Goal: Information Seeking & Learning: Learn about a topic

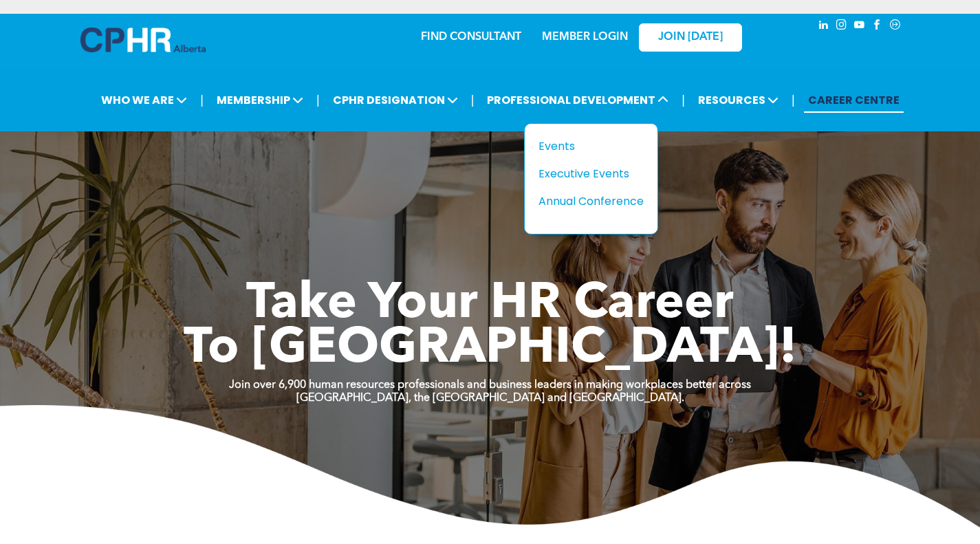
click at [569, 142] on div "Events" at bounding box center [585, 146] width 95 height 17
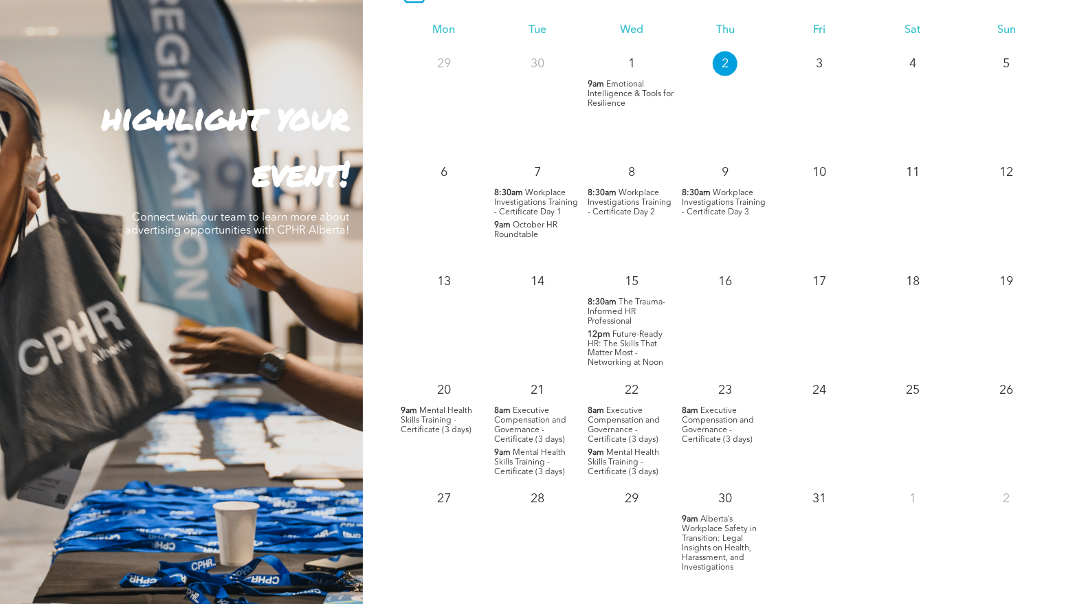
scroll to position [1298, 0]
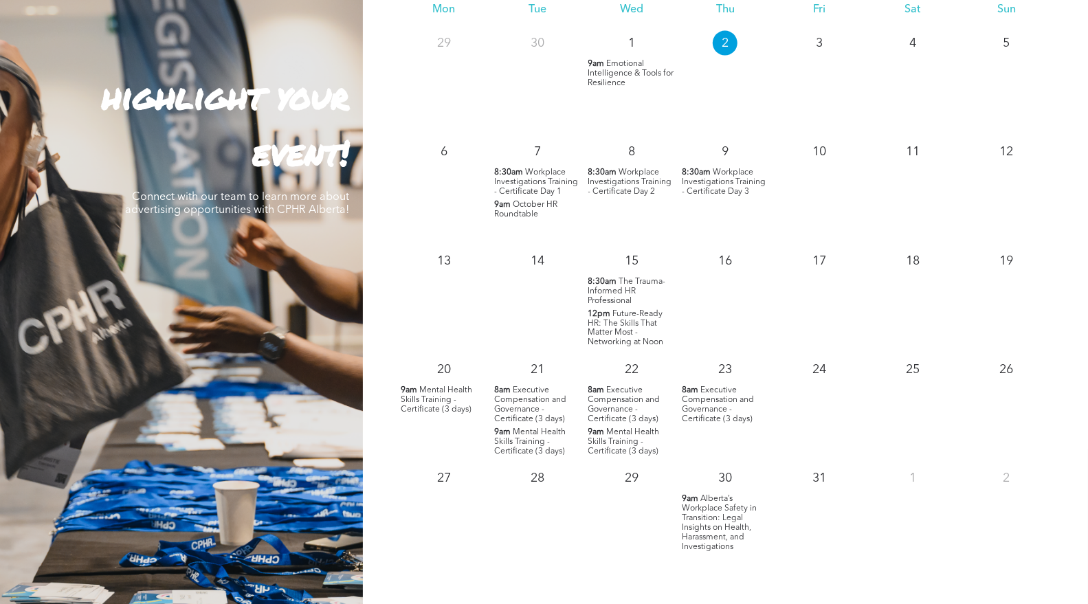
click at [520, 210] on span "October HR Roundtable" at bounding box center [525, 210] width 63 height 18
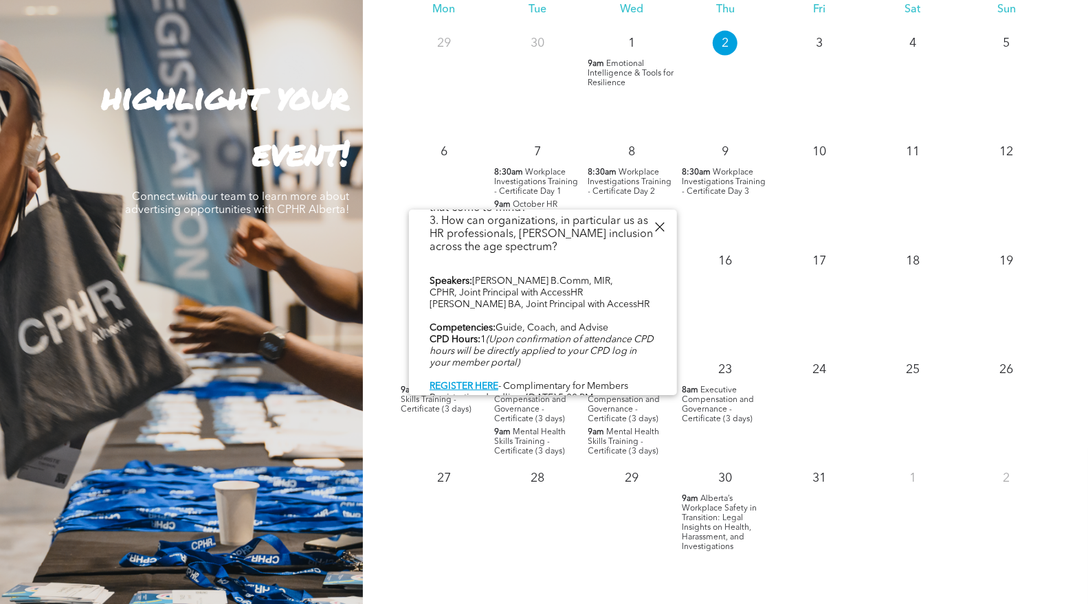
scroll to position [444, 0]
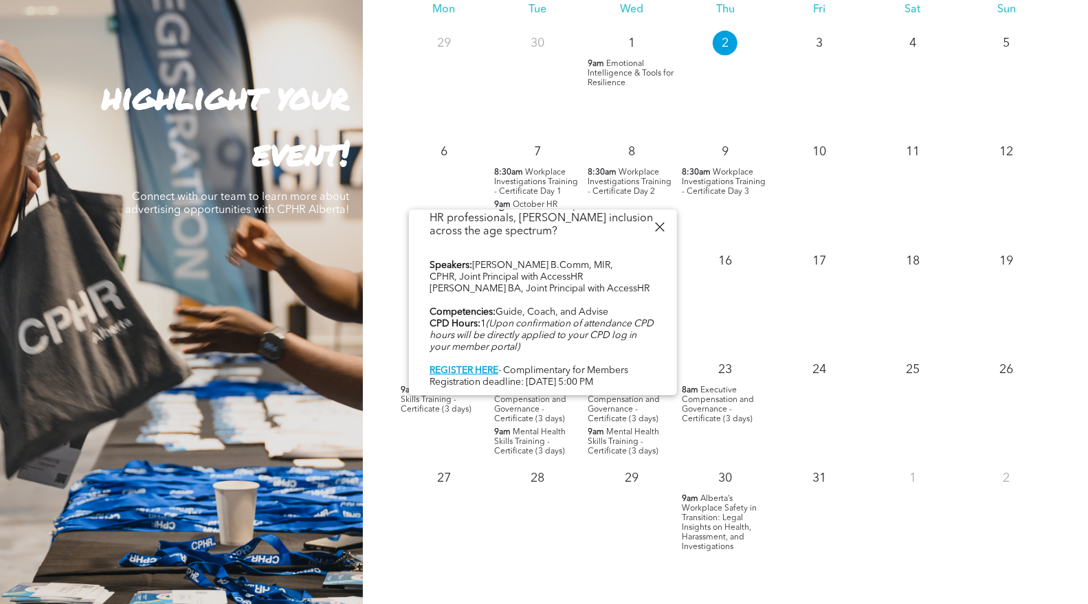
click at [659, 224] on div at bounding box center [659, 227] width 19 height 19
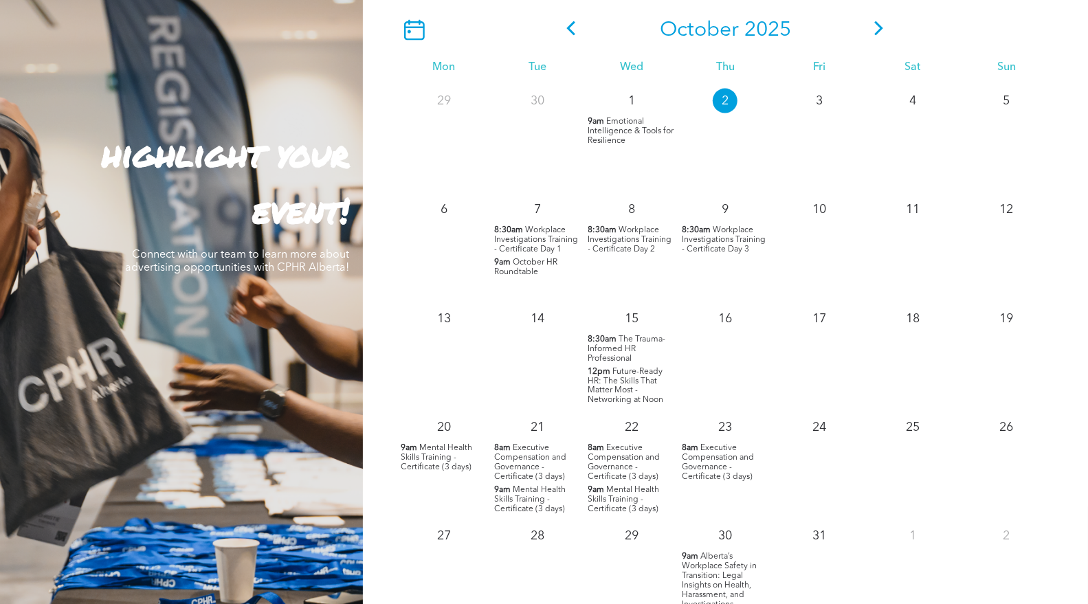
scroll to position [1222, 0]
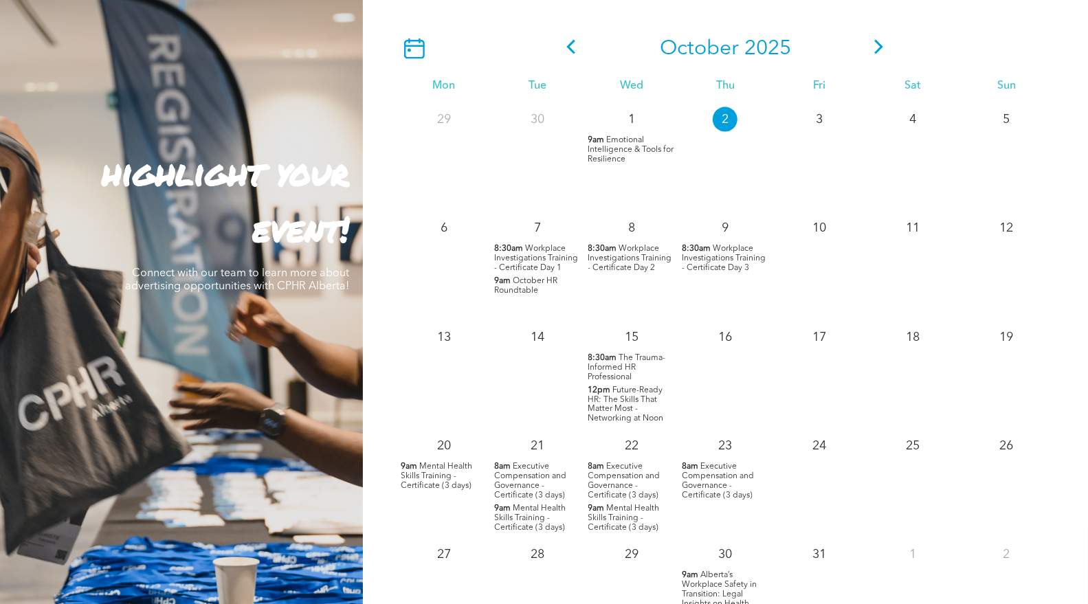
click at [886, 51] on icon at bounding box center [879, 47] width 21 height 14
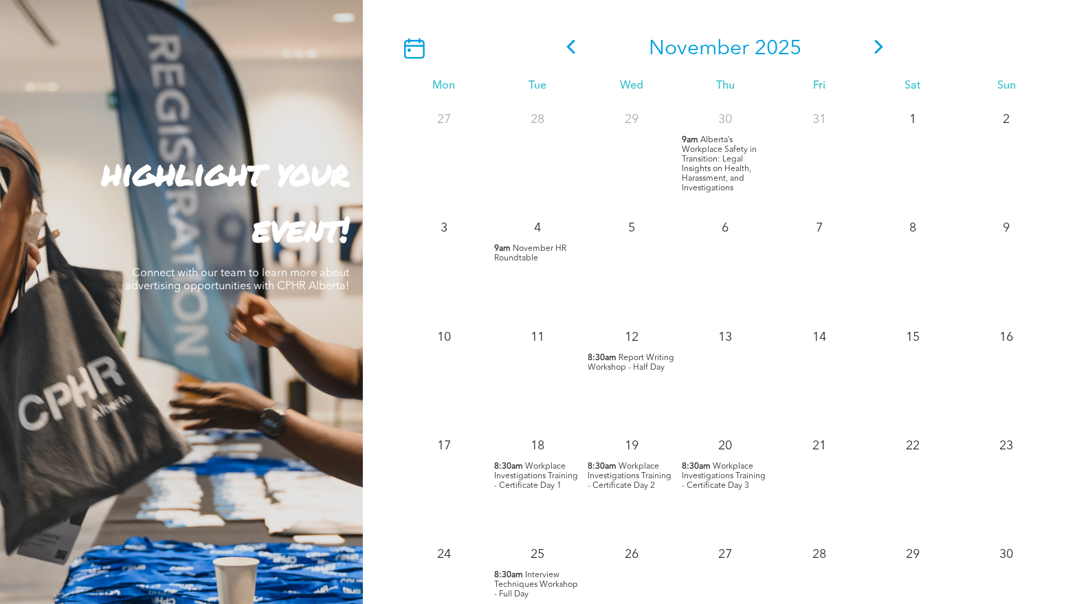
click at [519, 250] on span "November HR Roundtable" at bounding box center [530, 254] width 72 height 18
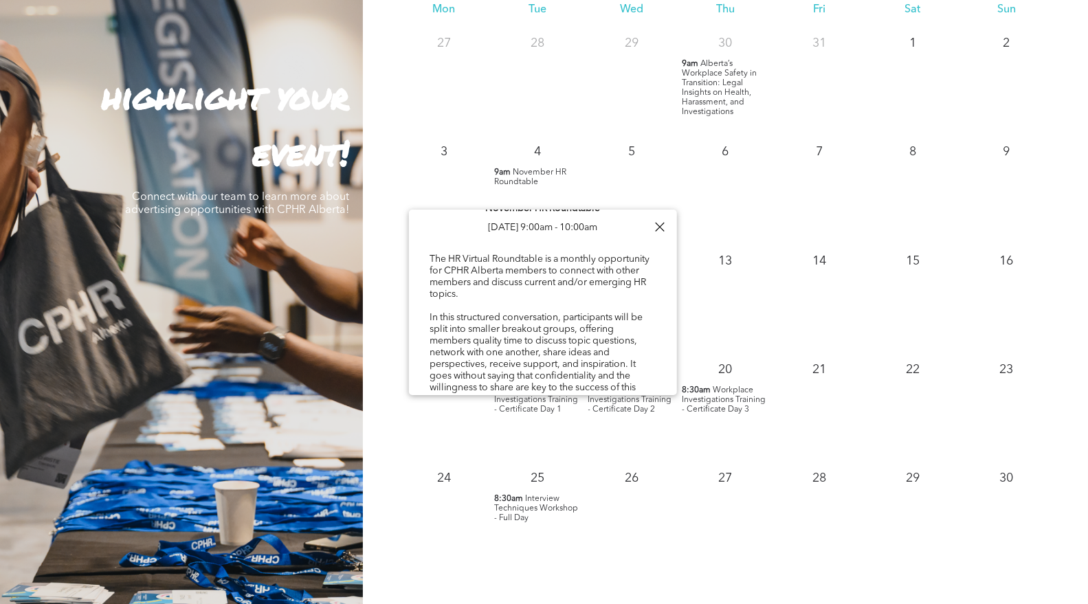
scroll to position [0, 0]
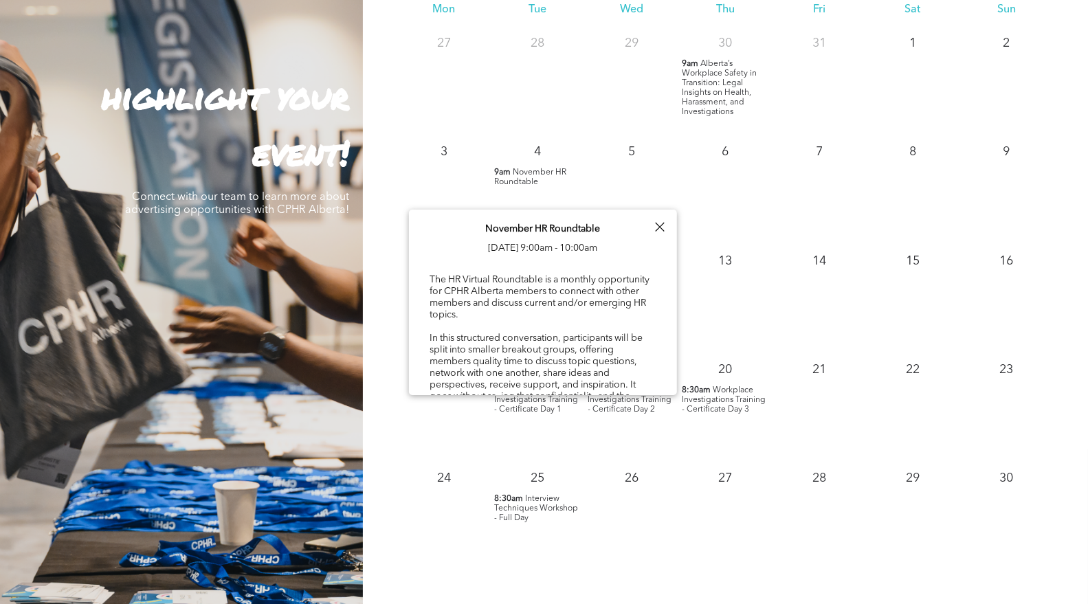
click at [661, 223] on div at bounding box center [659, 227] width 19 height 19
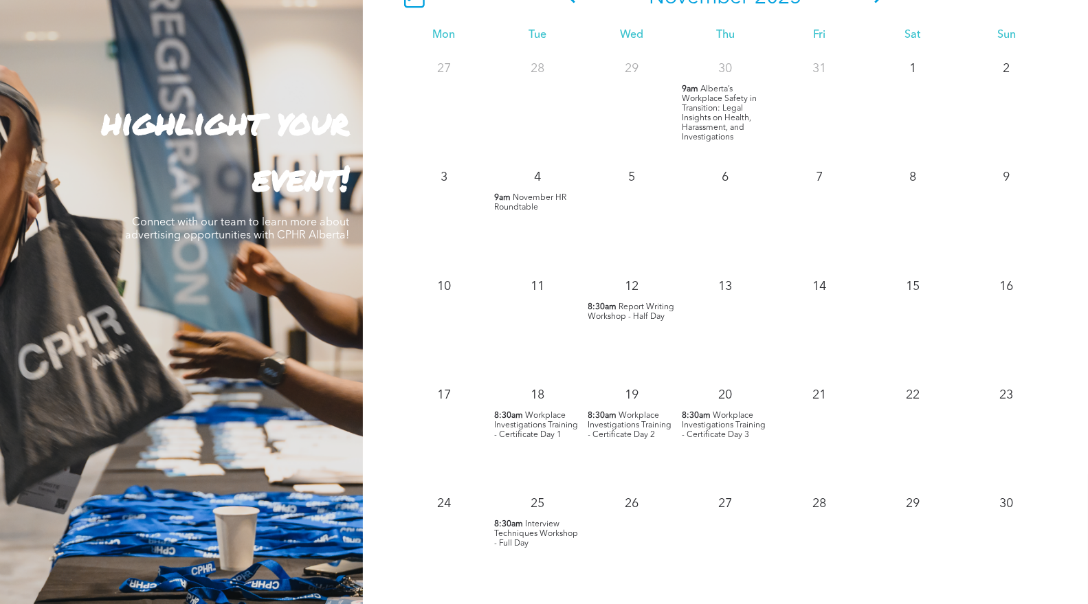
scroll to position [1222, 0]
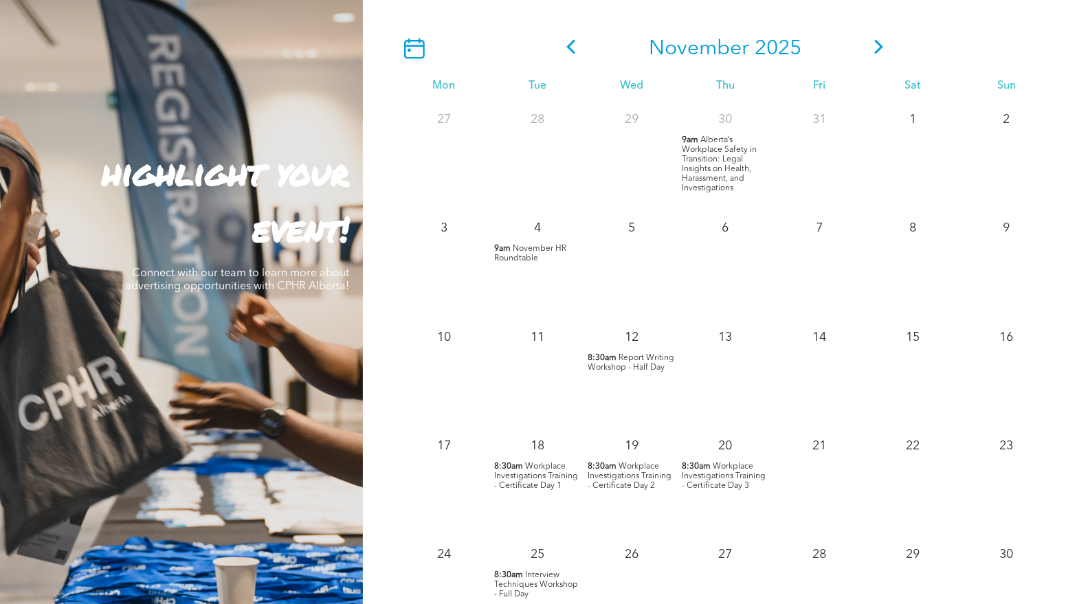
click at [569, 45] on icon at bounding box center [571, 47] width 21 height 14
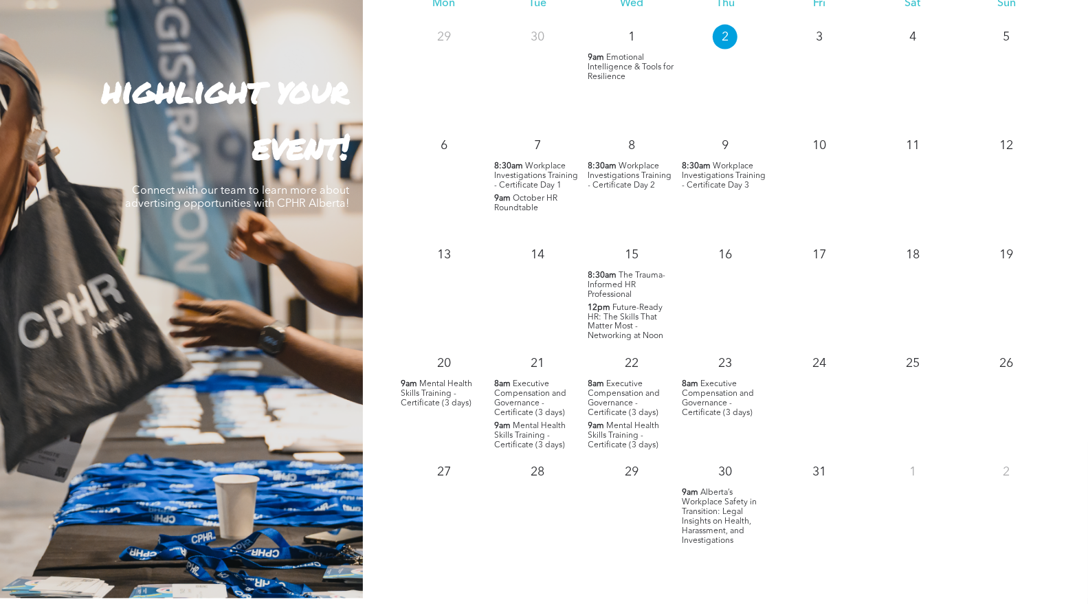
scroll to position [1375, 0]
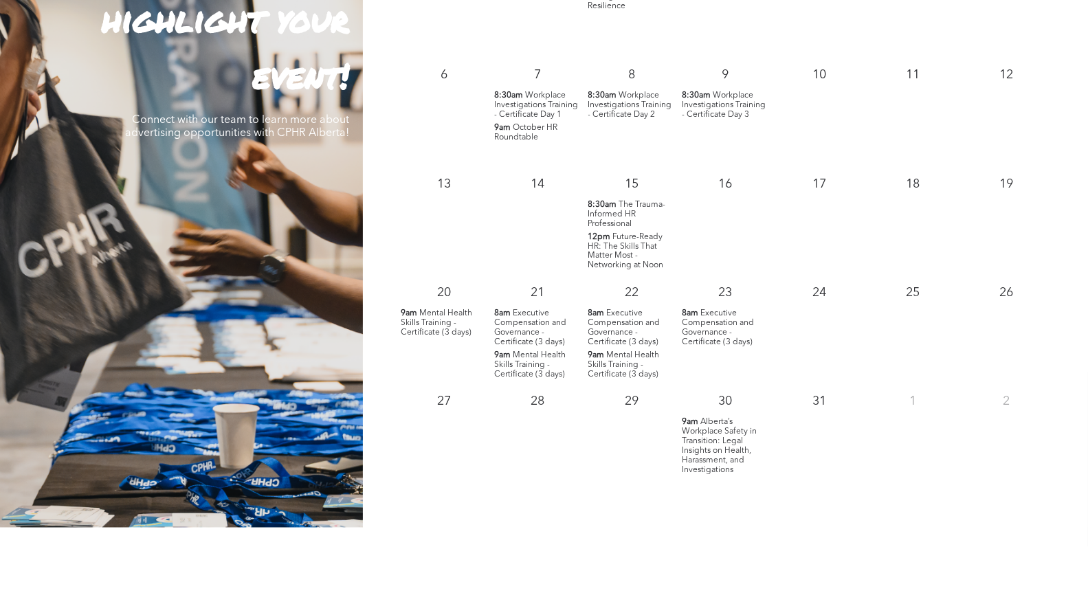
click at [705, 443] on span "Alberta’s Workplace Safety in Transition: Legal Insights on Health, Harassment,…" at bounding box center [719, 447] width 75 height 56
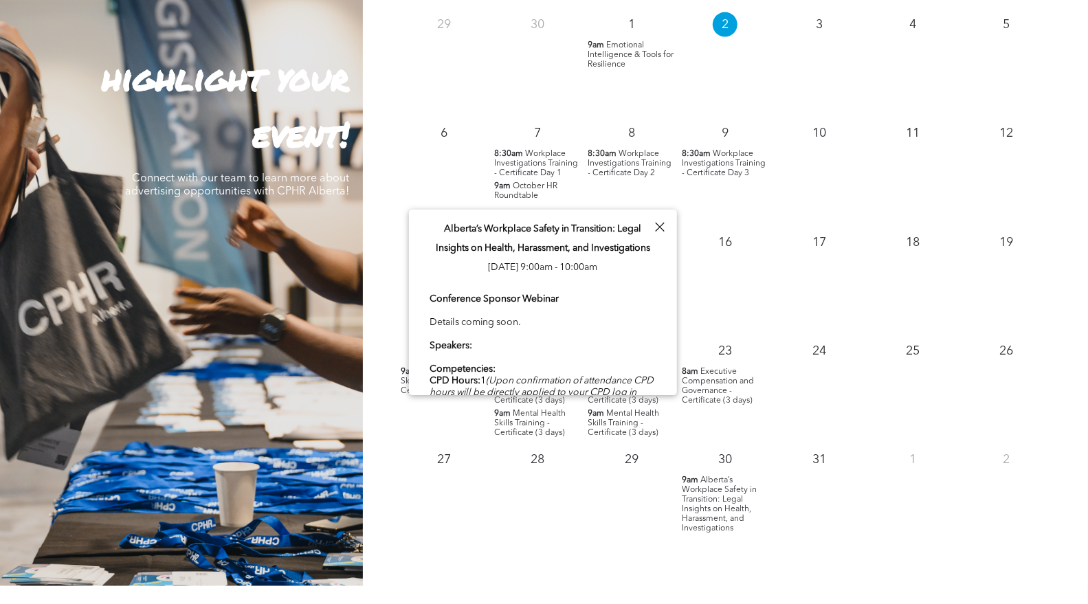
scroll to position [1298, 0]
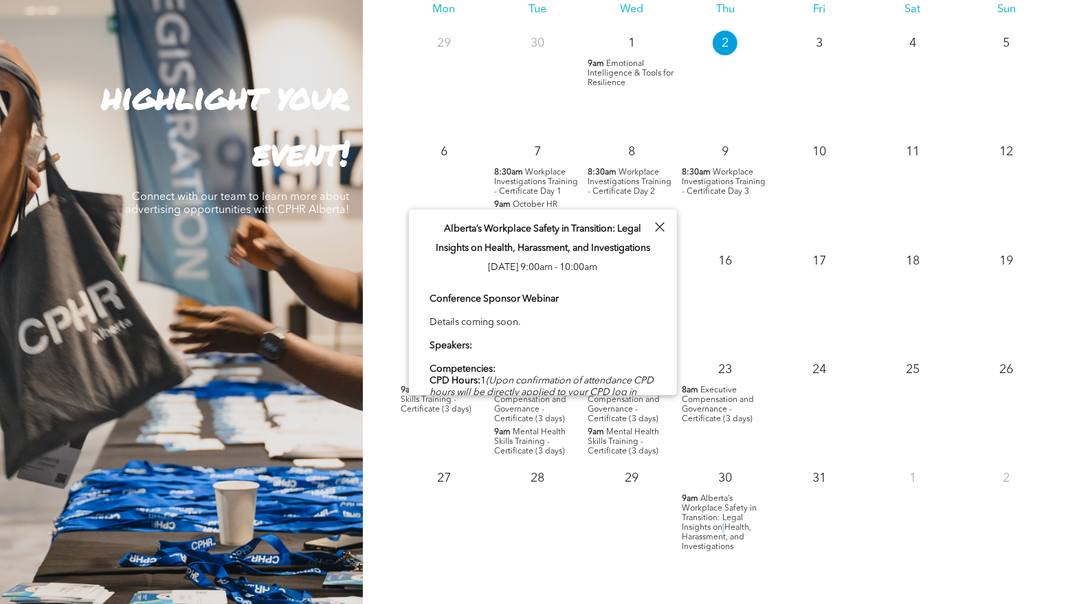
click at [723, 526] on span "Alberta’s Workplace Safety in Transition: Legal Insights on Health, Harassment,…" at bounding box center [719, 524] width 75 height 56
click at [656, 226] on div at bounding box center [659, 227] width 19 height 19
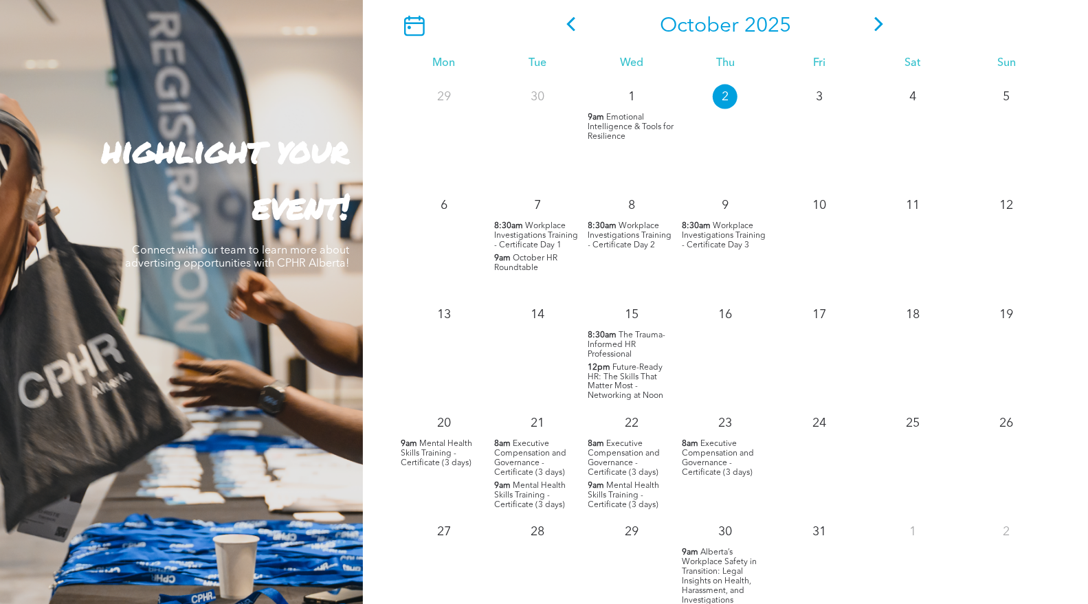
scroll to position [1145, 0]
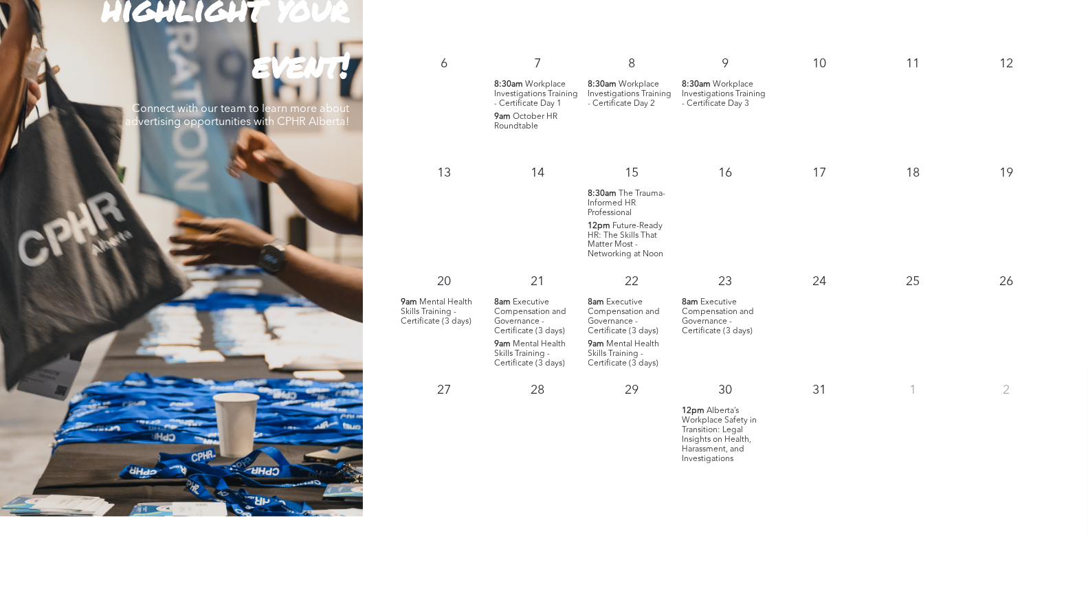
scroll to position [1451, 0]
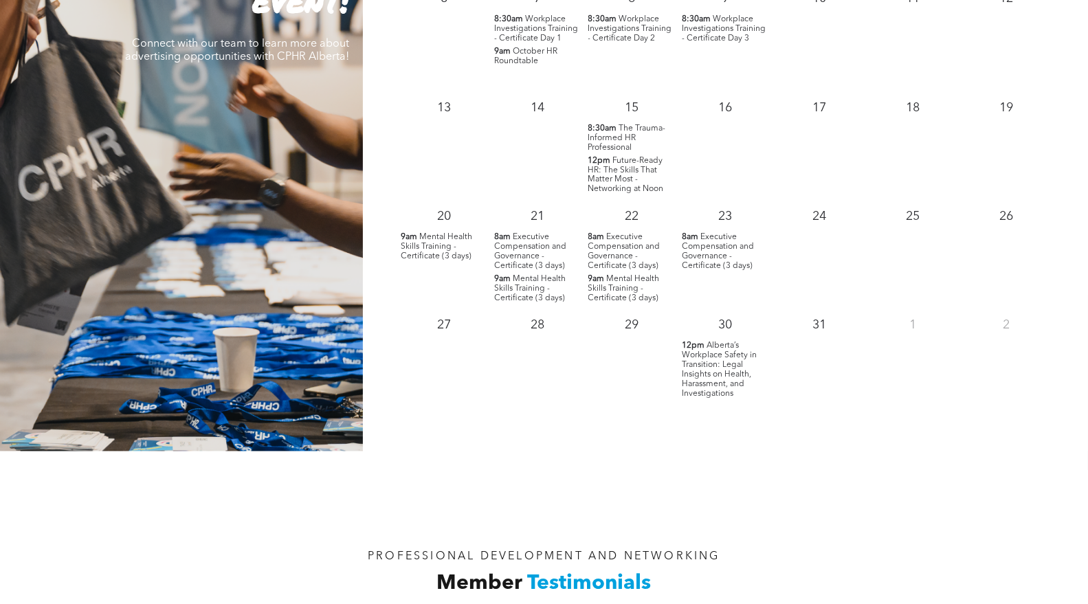
click at [716, 379] on span "Alberta’s Workplace Safety in Transition: Legal Insights on Health, Harassment,…" at bounding box center [719, 370] width 75 height 56
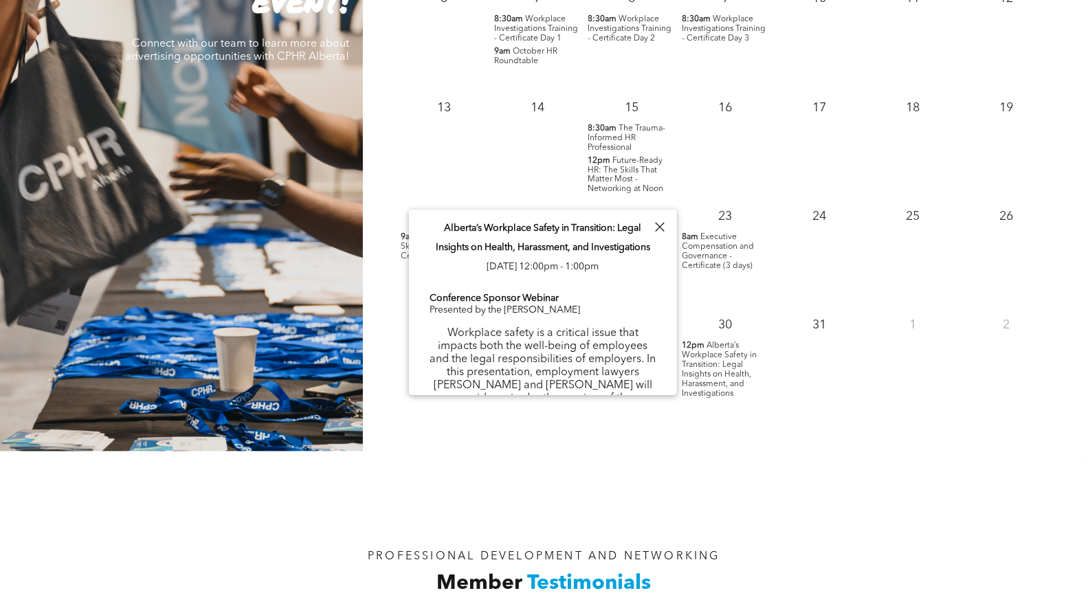
scroll to position [0, 0]
click at [710, 256] on span "Executive Compensation and Governance - Certificate (3 days)" at bounding box center [718, 252] width 72 height 37
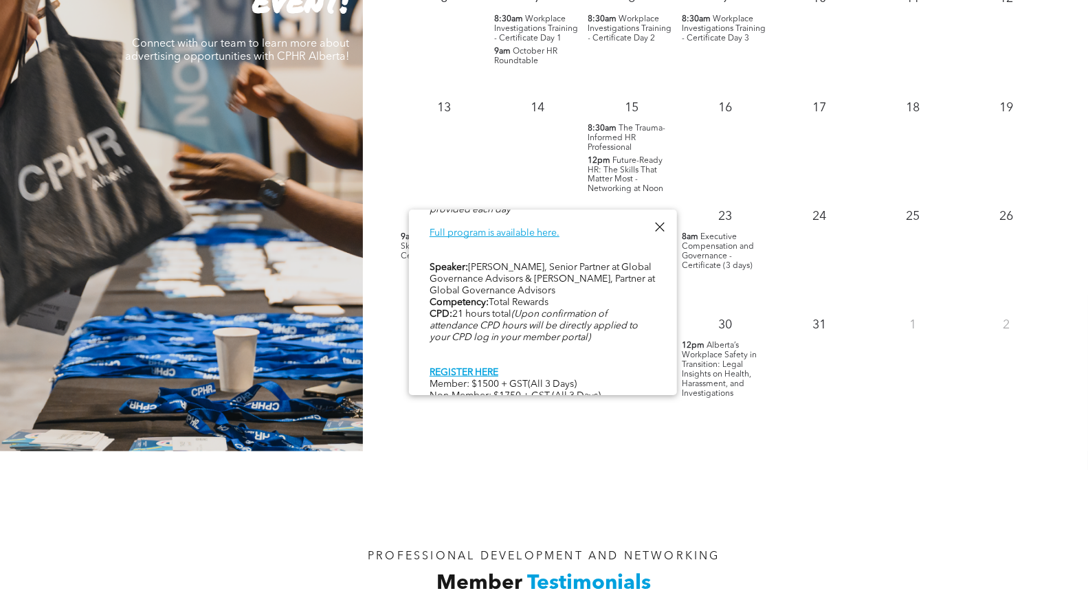
scroll to position [718, 0]
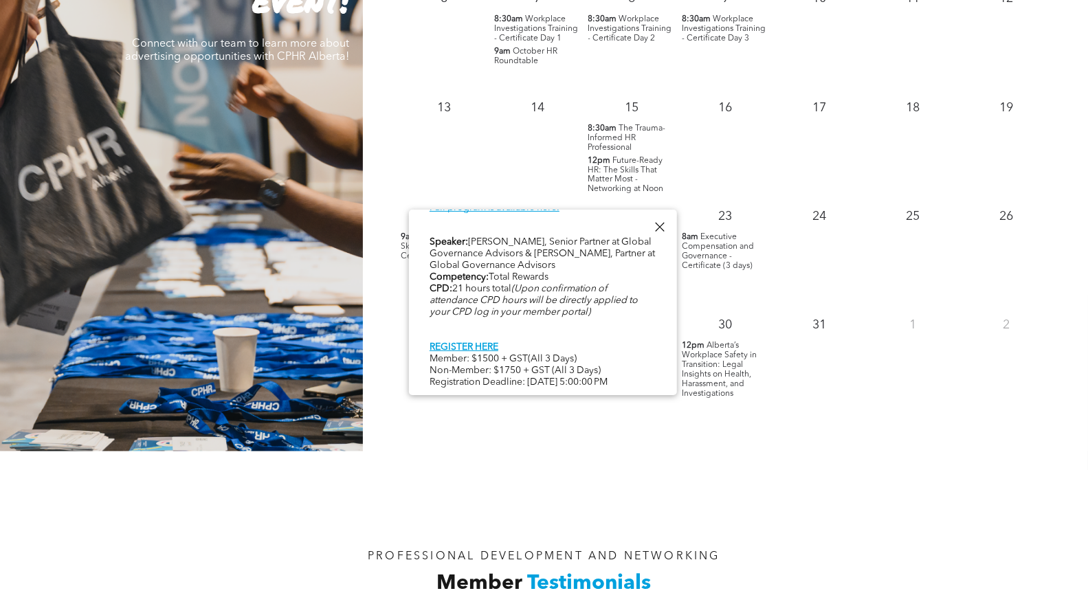
click at [718, 364] on span "Alberta’s Workplace Safety in Transition: Legal Insights on Health, Harassment,…" at bounding box center [719, 370] width 75 height 56
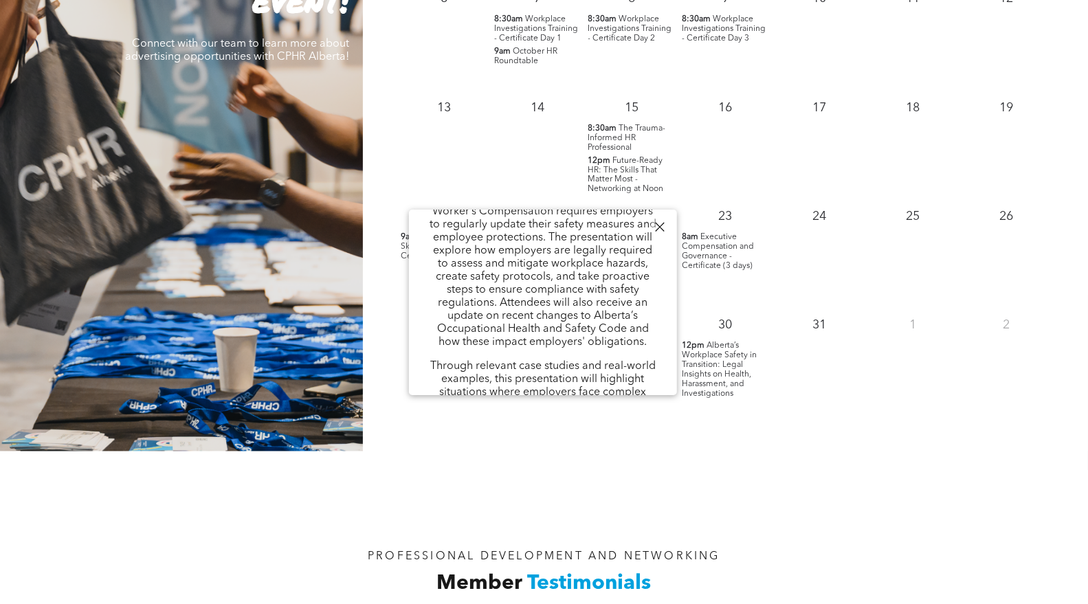
scroll to position [679, 0]
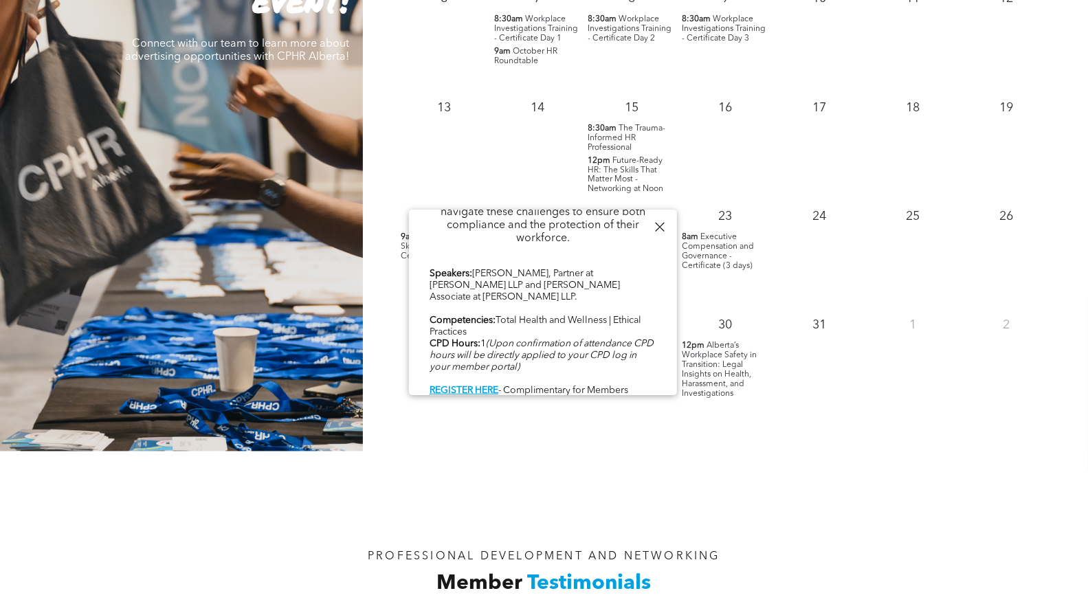
click at [735, 370] on span "Alberta’s Workplace Safety in Transition: Legal Insights on Health, Harassment,…" at bounding box center [719, 370] width 75 height 56
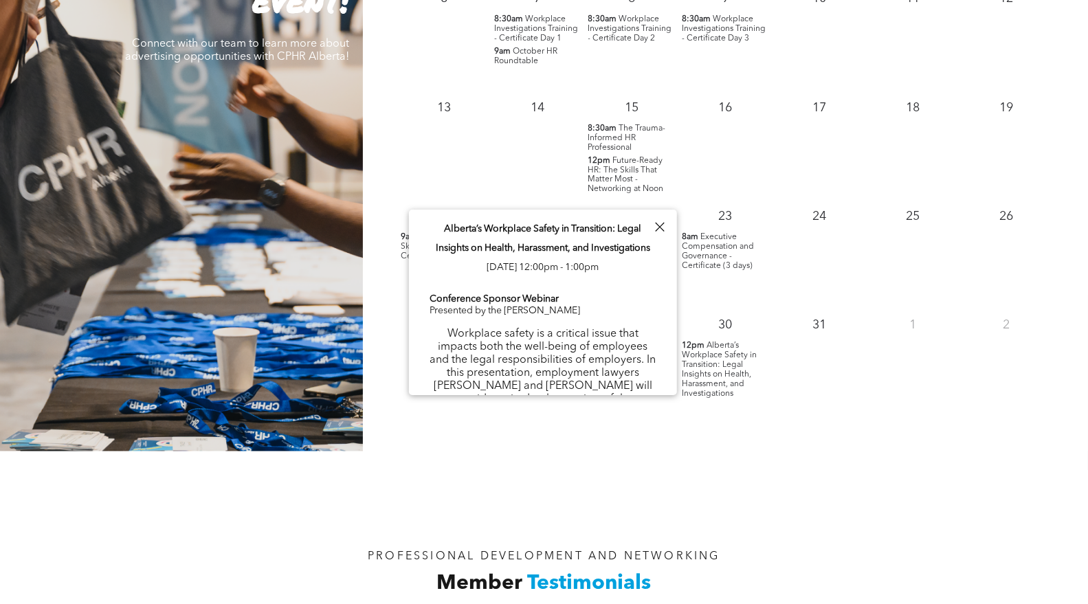
click at [815, 328] on p "31" at bounding box center [819, 326] width 25 height 25
click at [656, 226] on div at bounding box center [659, 227] width 19 height 19
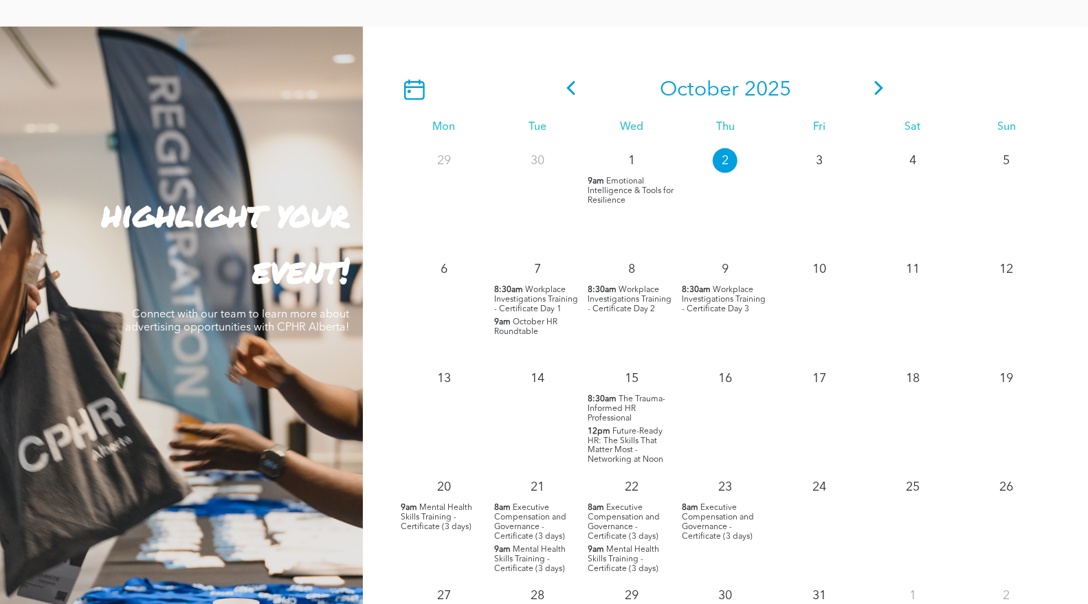
scroll to position [1145, 0]
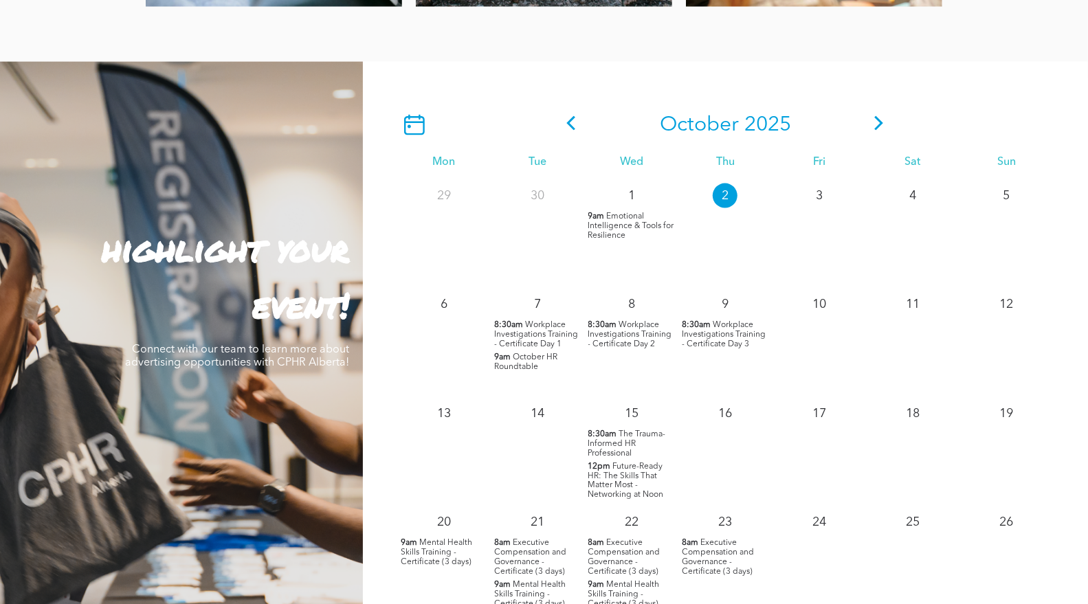
click at [879, 124] on icon at bounding box center [879, 123] width 21 height 14
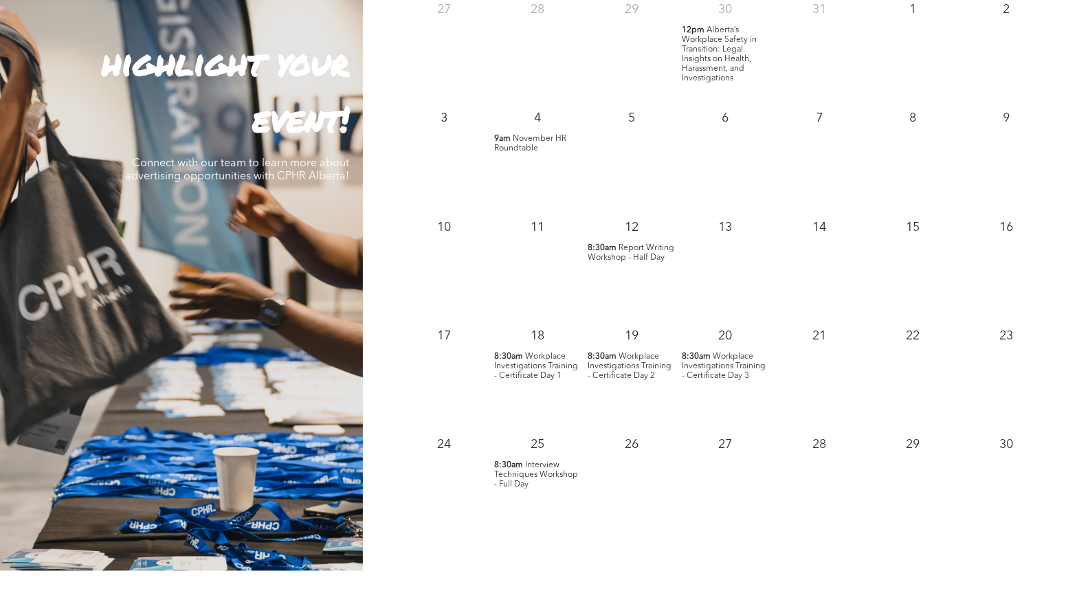
scroll to position [1375, 0]
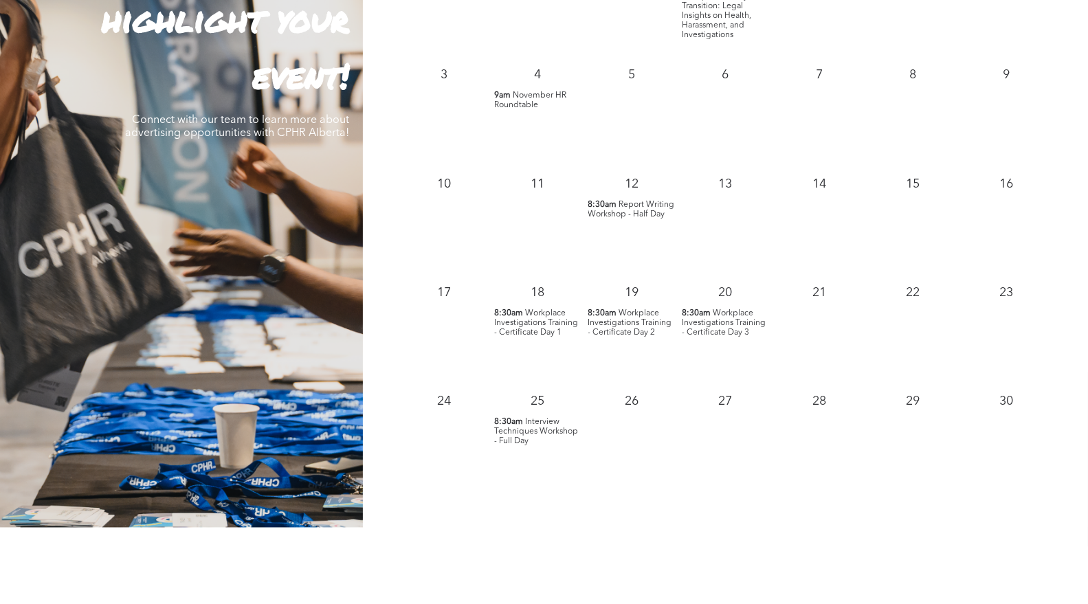
click at [524, 97] on span "November HR Roundtable" at bounding box center [530, 100] width 72 height 18
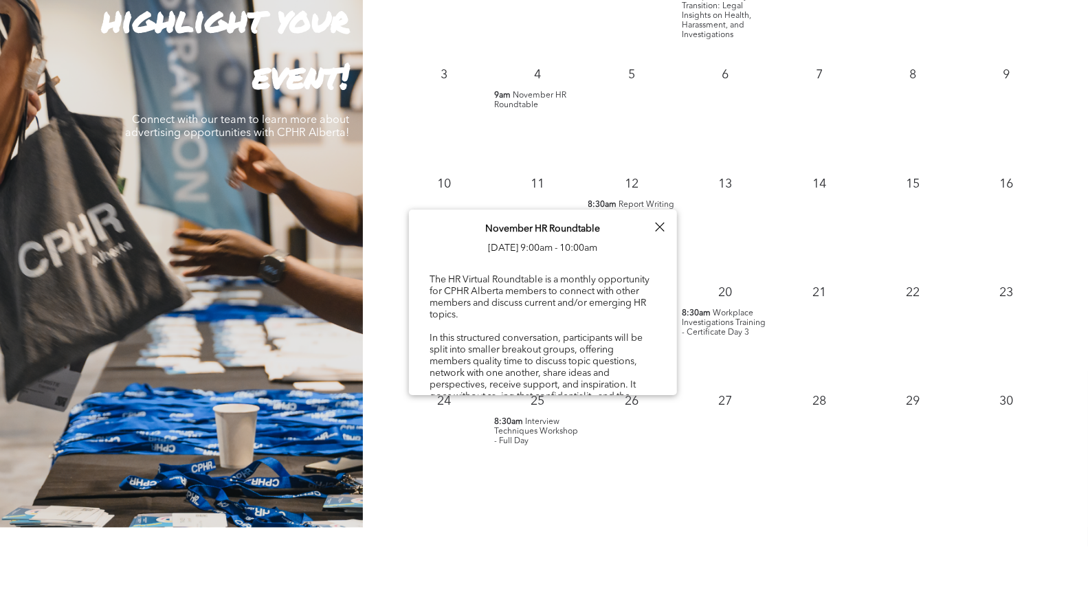
scroll to position [76, 0]
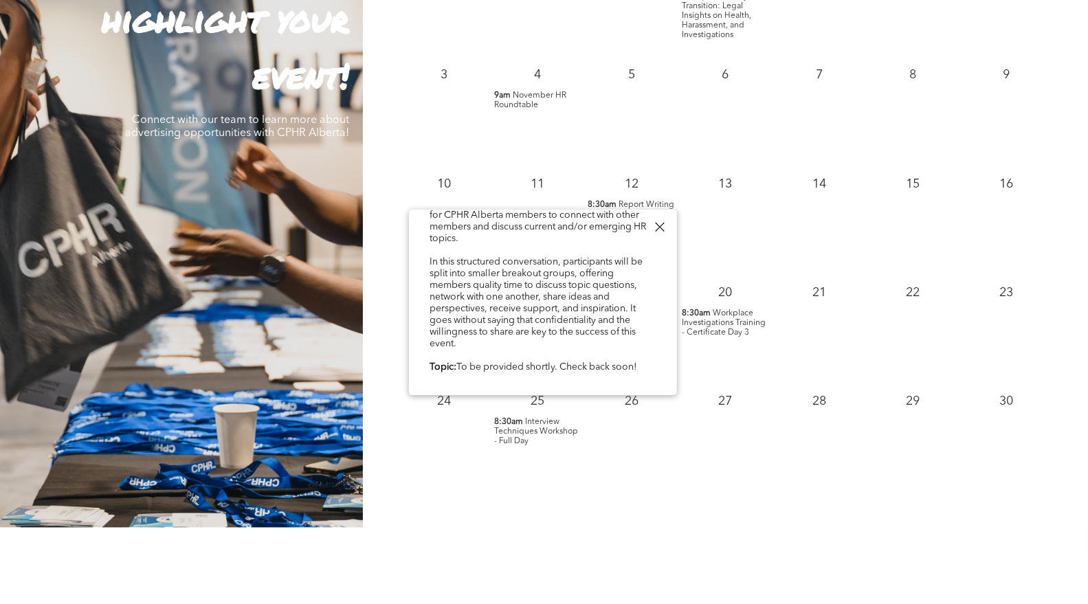
click at [707, 241] on div "13" at bounding box center [726, 220] width 94 height 109
click at [661, 226] on div at bounding box center [659, 227] width 19 height 19
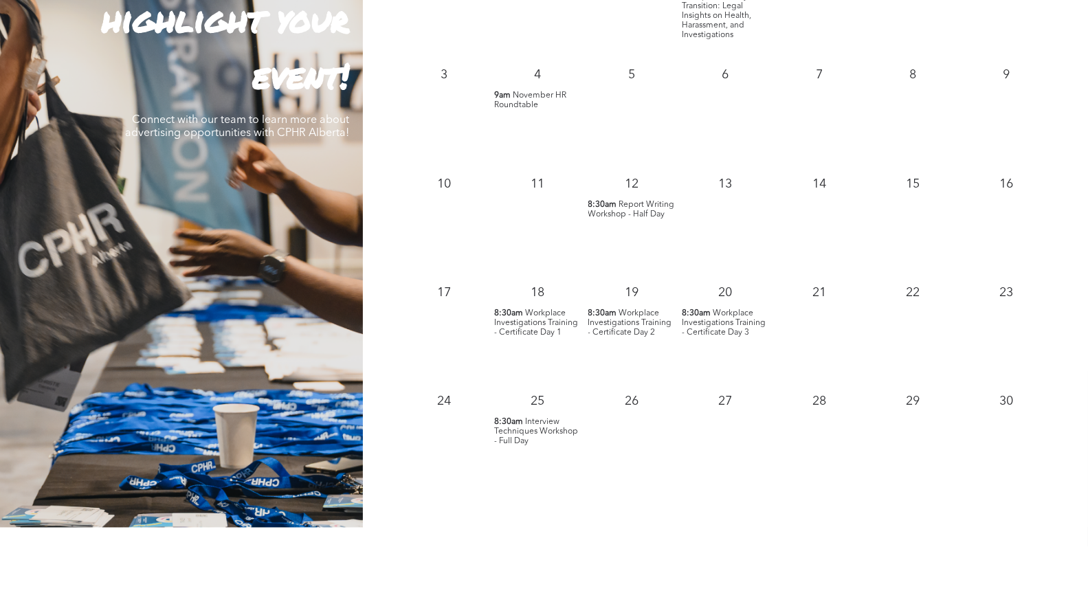
click at [633, 210] on span "Report Writing Workshop - Half Day" at bounding box center [632, 210] width 87 height 18
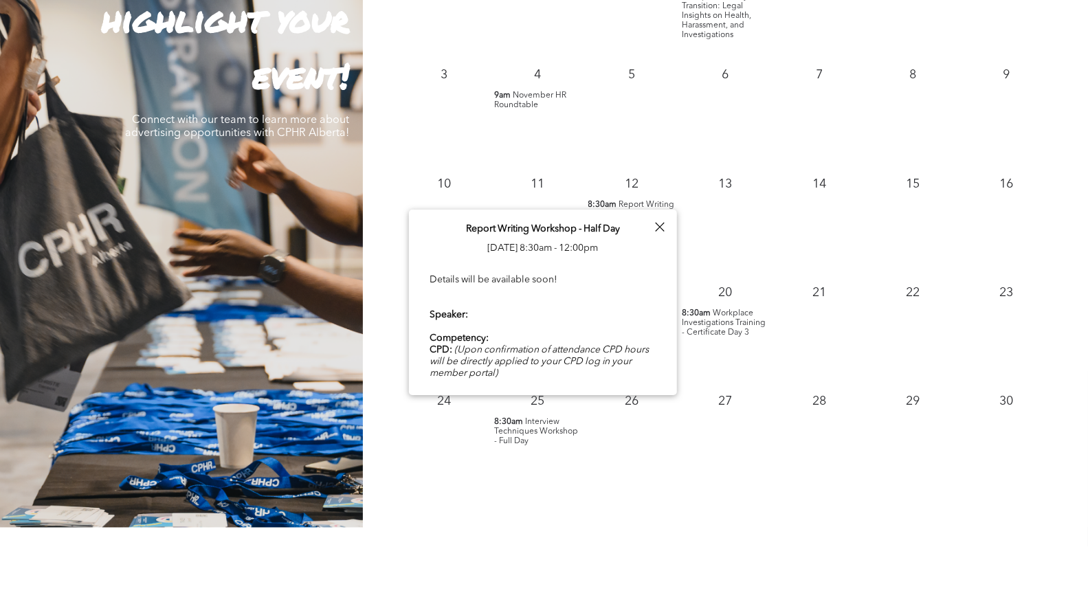
scroll to position [34, 0]
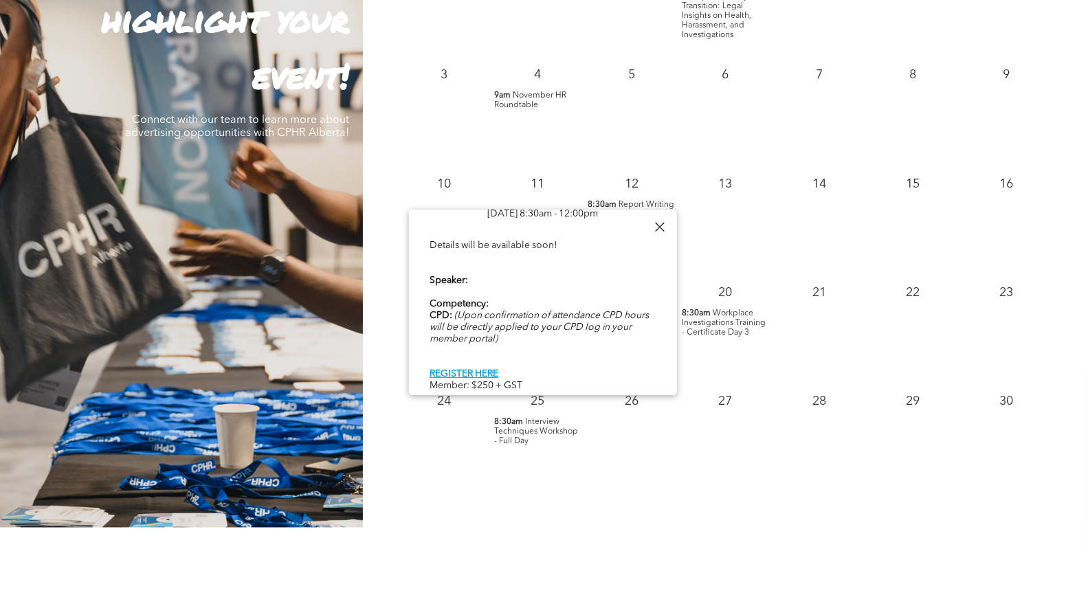
click at [660, 224] on div at bounding box center [659, 227] width 19 height 19
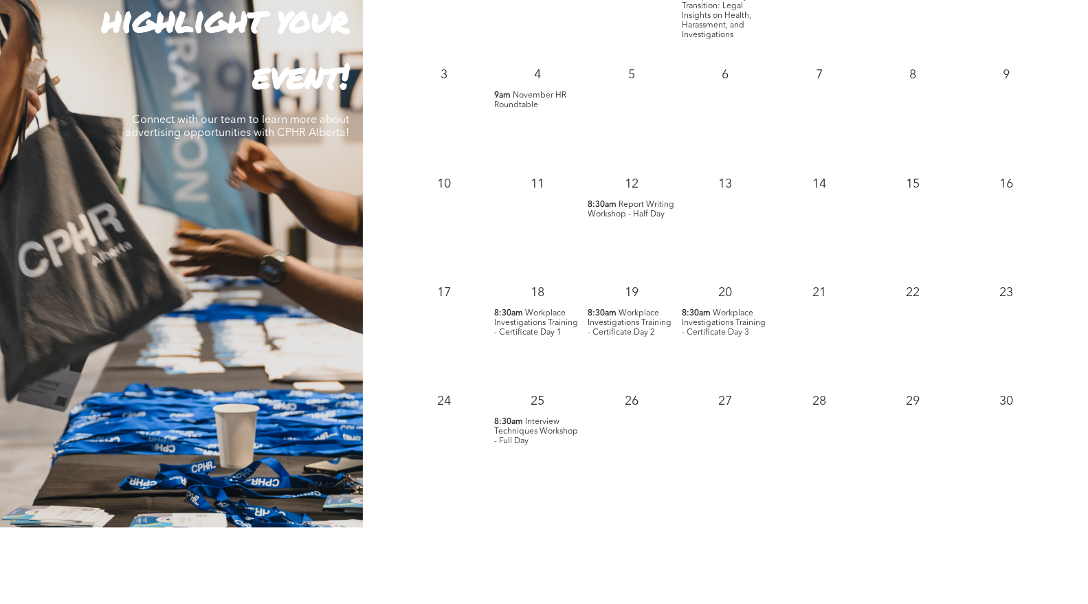
click at [520, 424] on span "8:30am" at bounding box center [508, 423] width 29 height 10
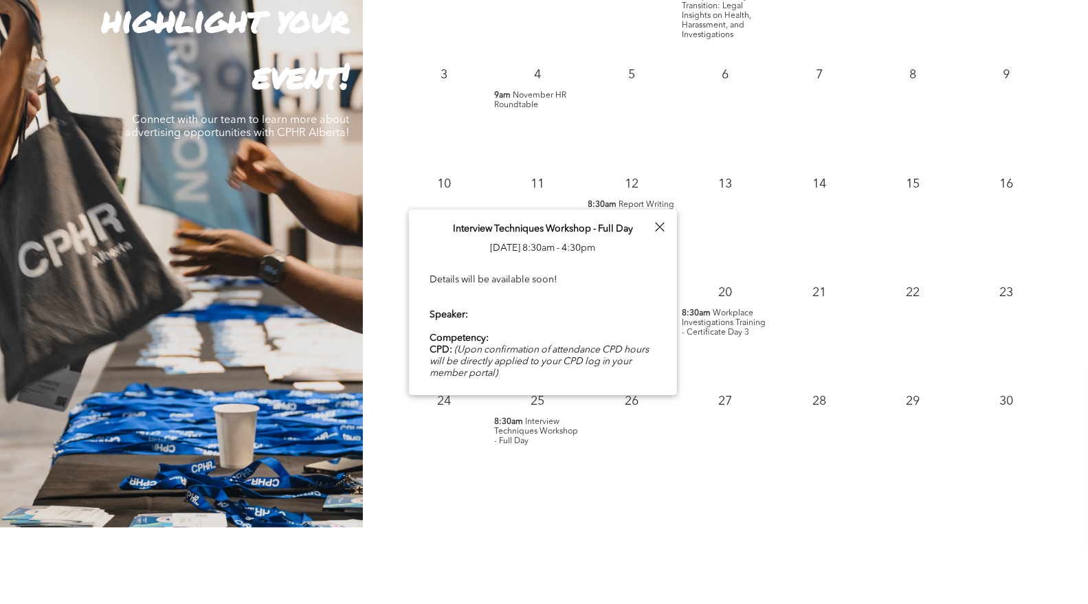
click at [659, 223] on div at bounding box center [659, 227] width 19 height 19
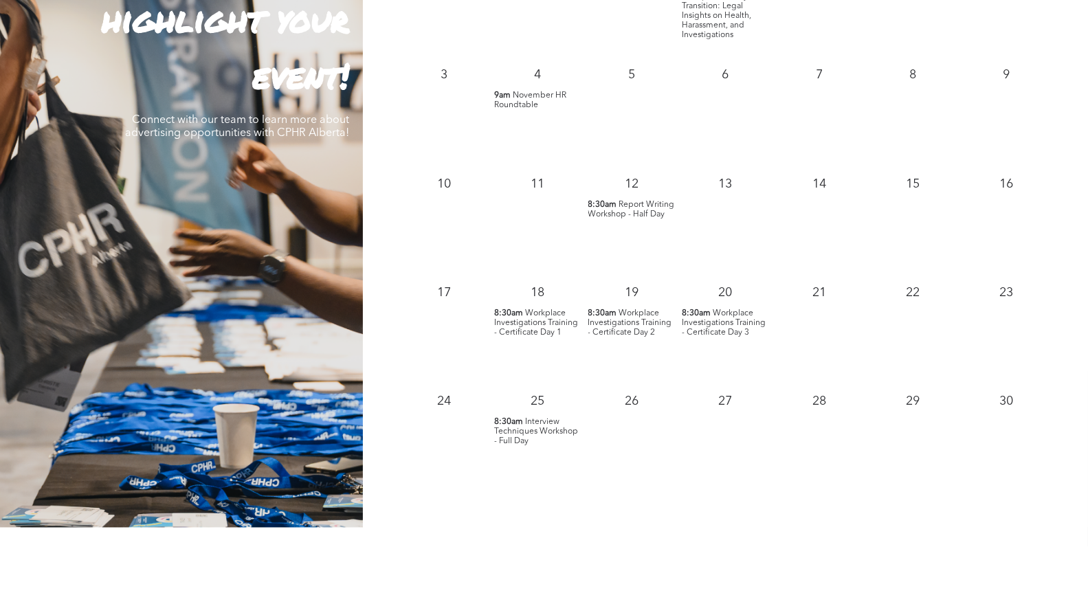
click at [531, 330] on span "Workplace Investigations Training - Certificate Day 1" at bounding box center [536, 324] width 84 height 28
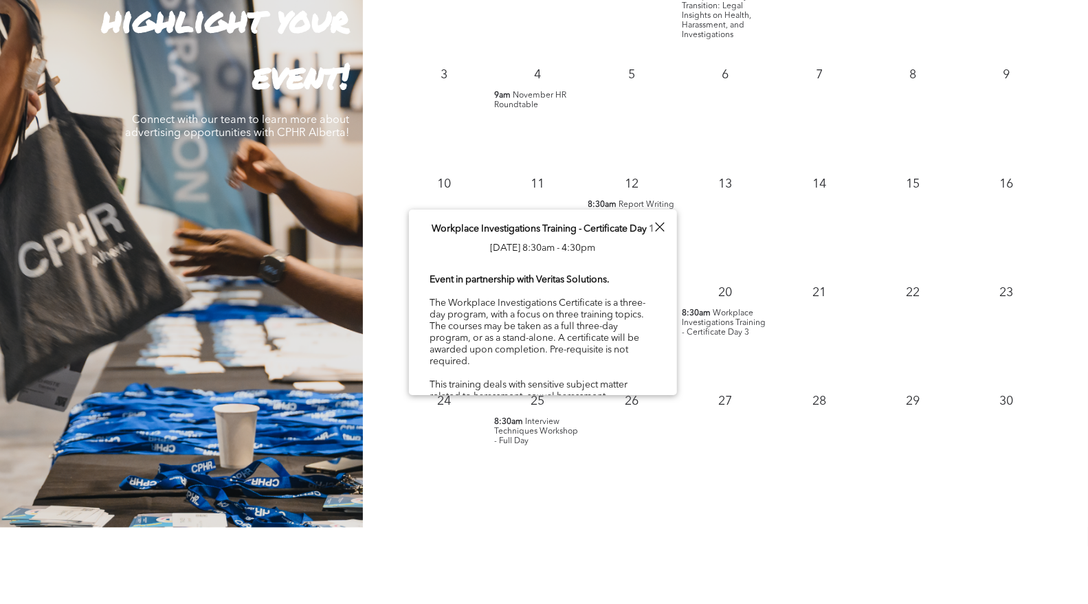
click at [659, 225] on div at bounding box center [659, 227] width 19 height 19
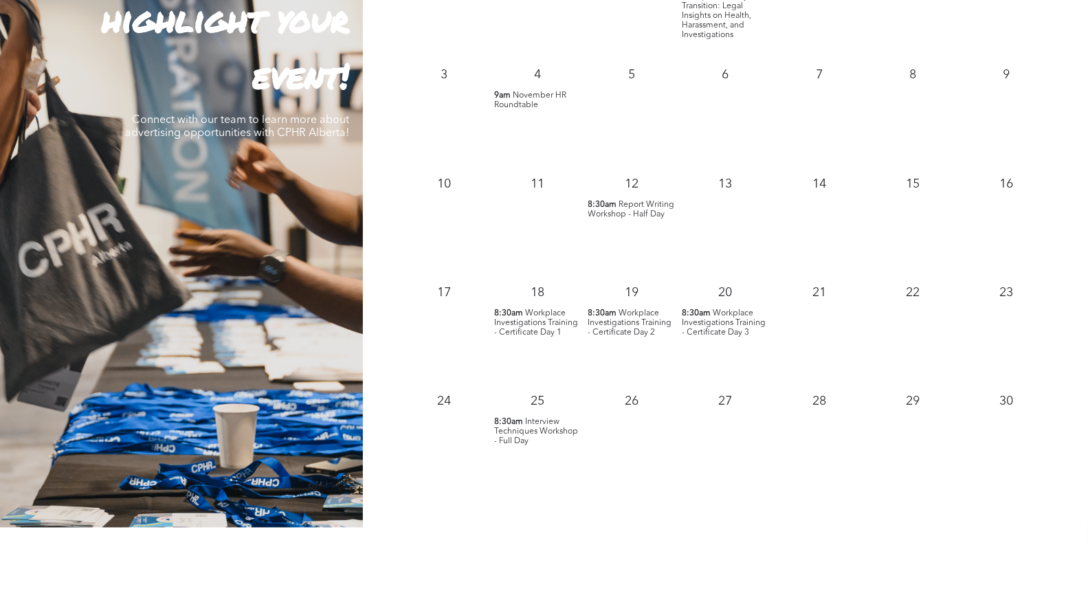
click at [558, 325] on span "Workplace Investigations Training - Certificate Day 1" at bounding box center [536, 324] width 84 height 28
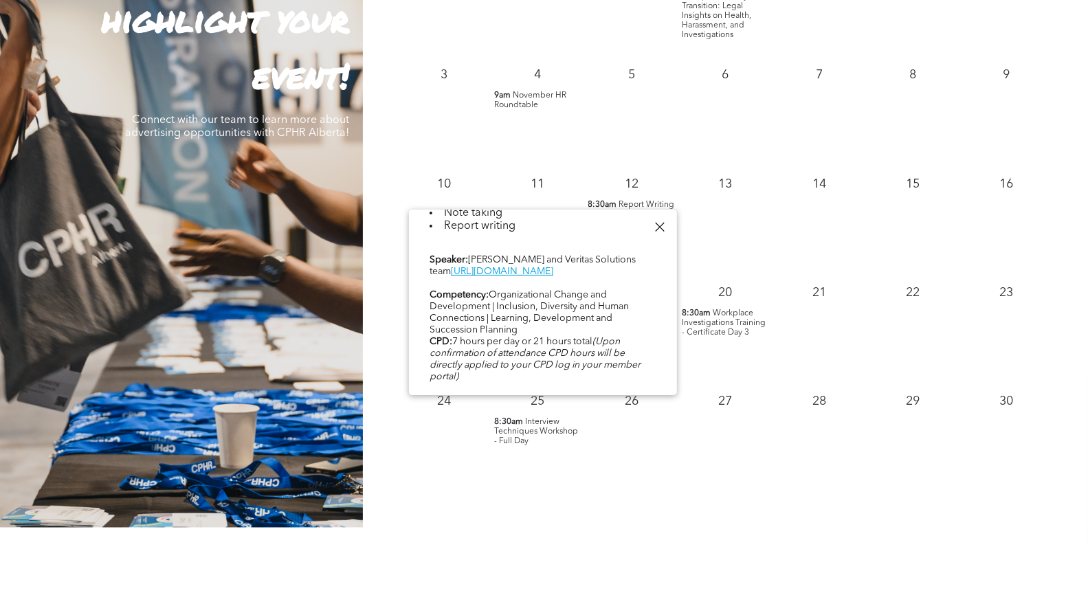
scroll to position [729, 0]
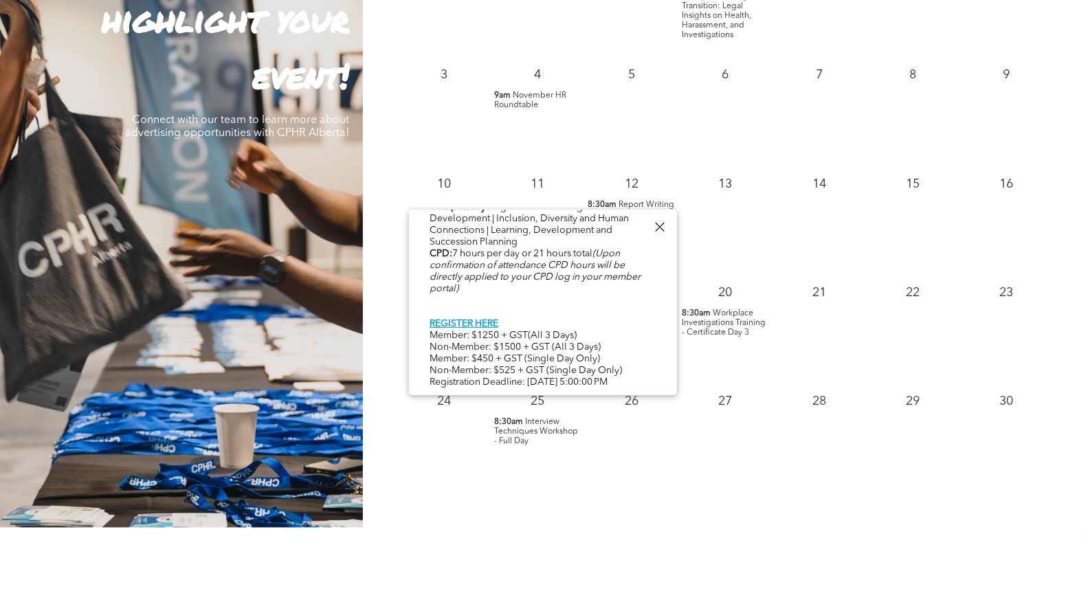
click at [659, 221] on div at bounding box center [659, 227] width 19 height 19
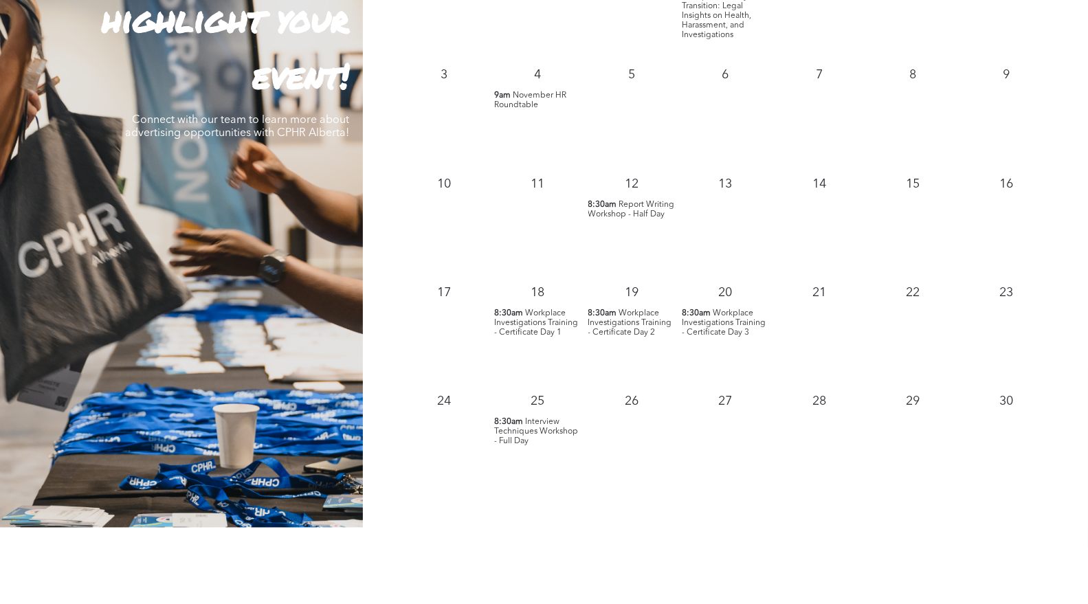
click at [624, 213] on span "Report Writing Workshop - Half Day" at bounding box center [632, 210] width 87 height 18
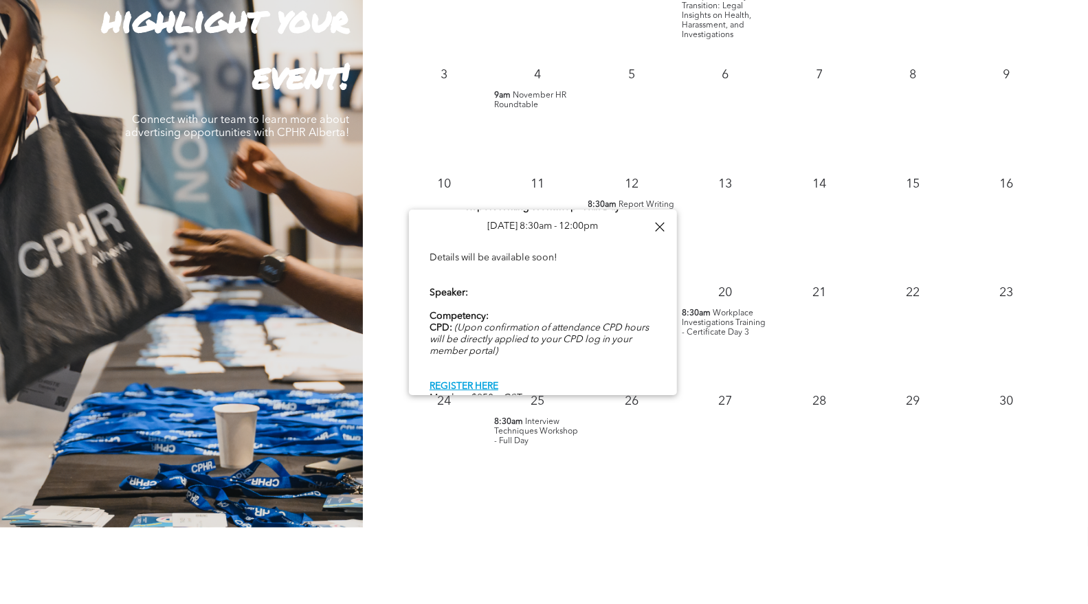
scroll to position [34, 0]
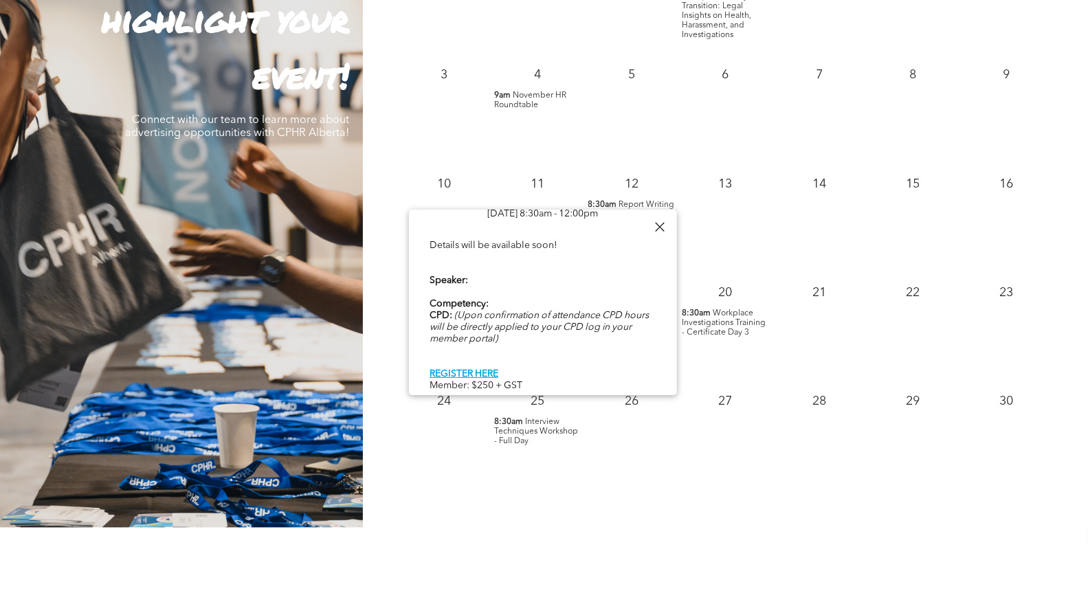
click at [658, 226] on div at bounding box center [659, 227] width 19 height 19
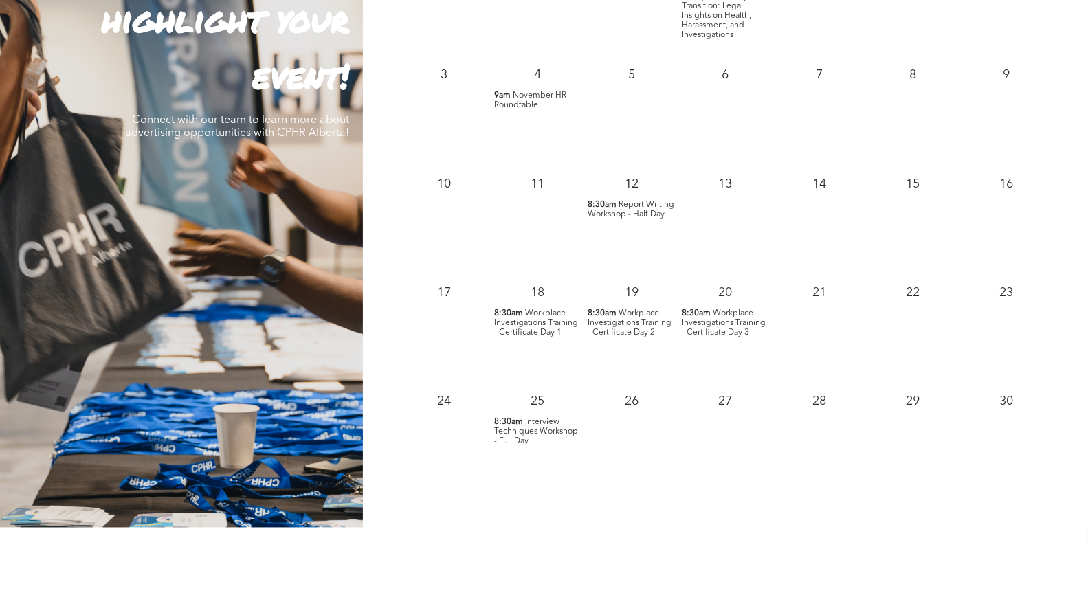
click at [526, 96] on span "November HR Roundtable" at bounding box center [530, 100] width 72 height 18
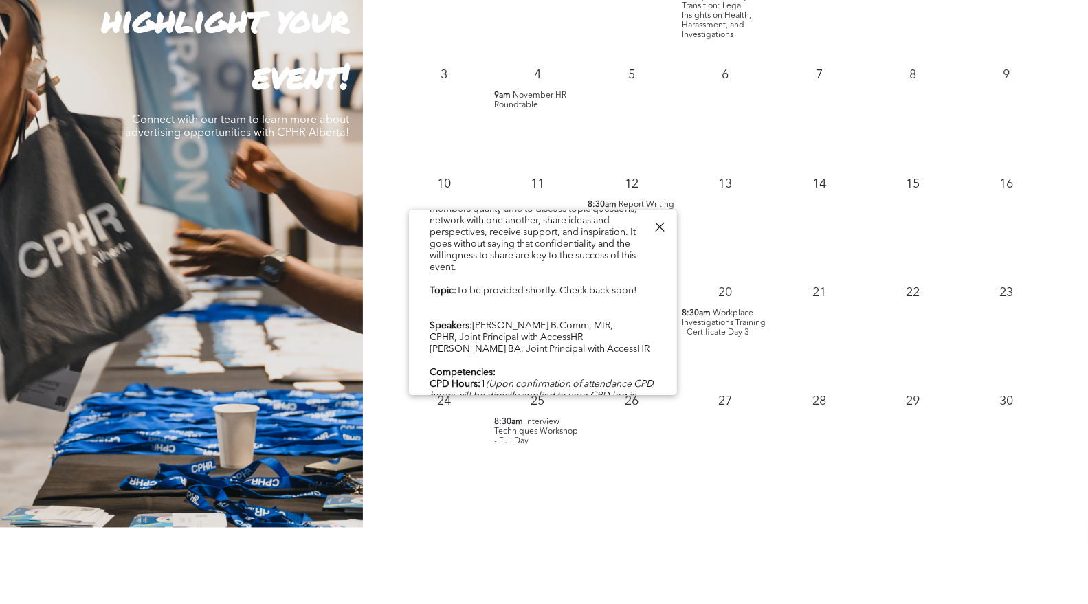
scroll to position [195, 0]
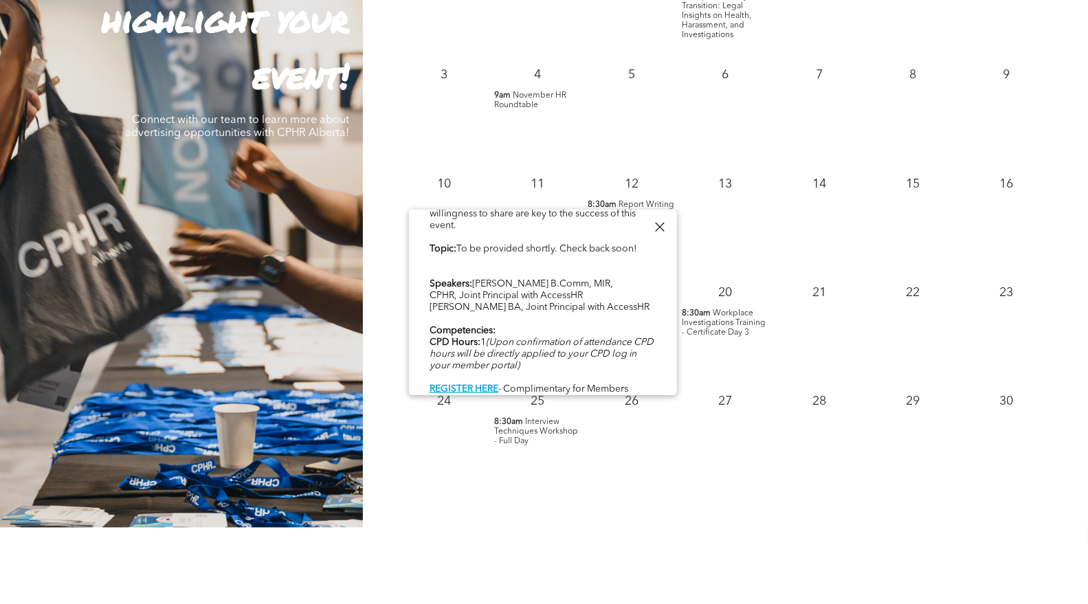
click at [660, 225] on div at bounding box center [659, 227] width 19 height 19
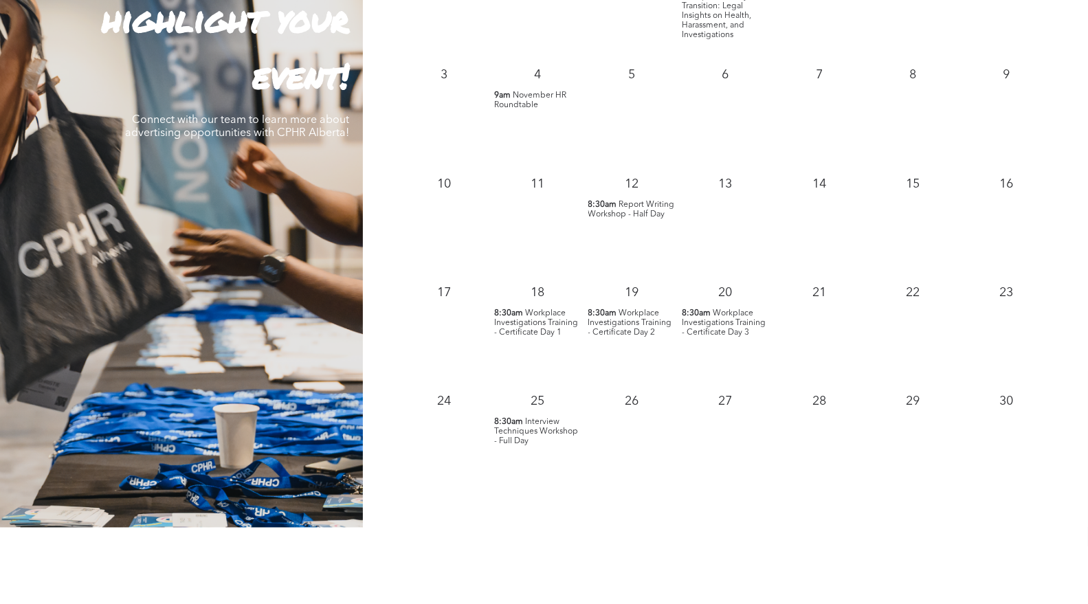
scroll to position [1298, 0]
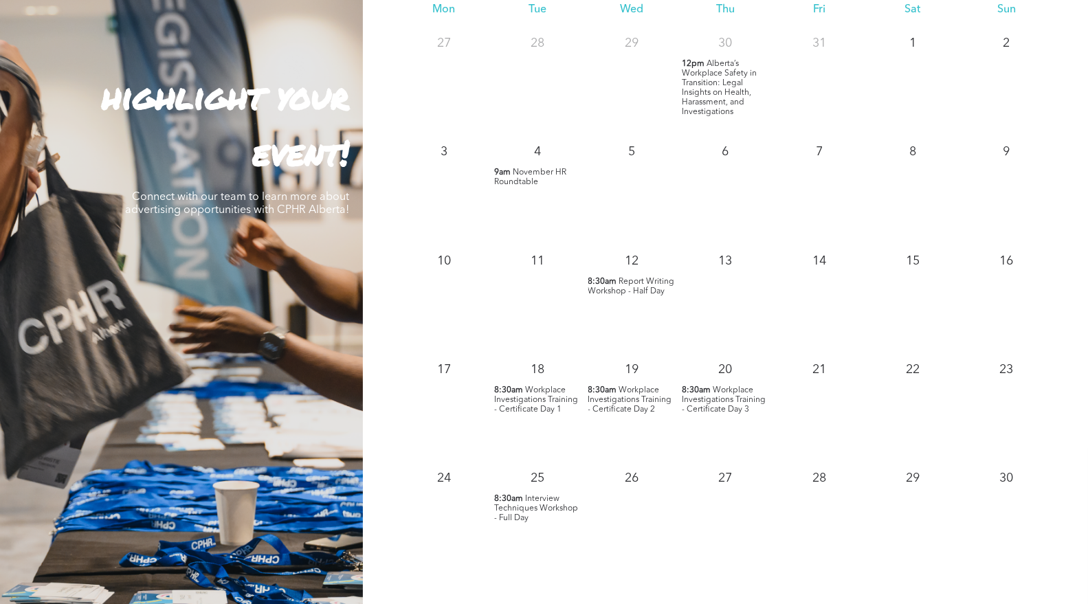
click at [736, 95] on span "Alberta’s Workplace Safety in Transition: Legal Insights on Health, Harassment,…" at bounding box center [719, 88] width 75 height 56
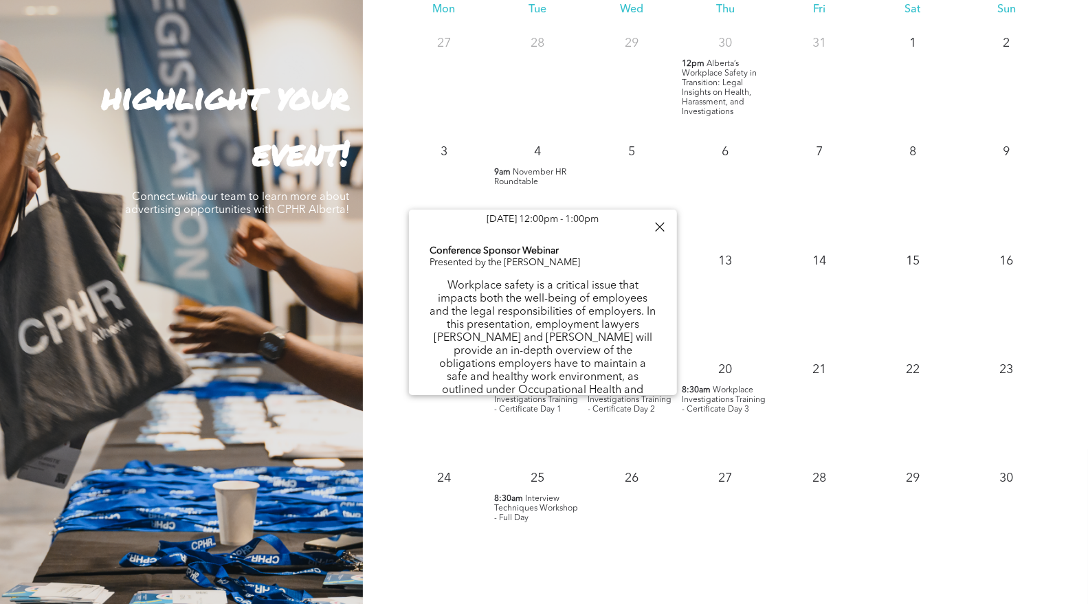
scroll to position [76, 0]
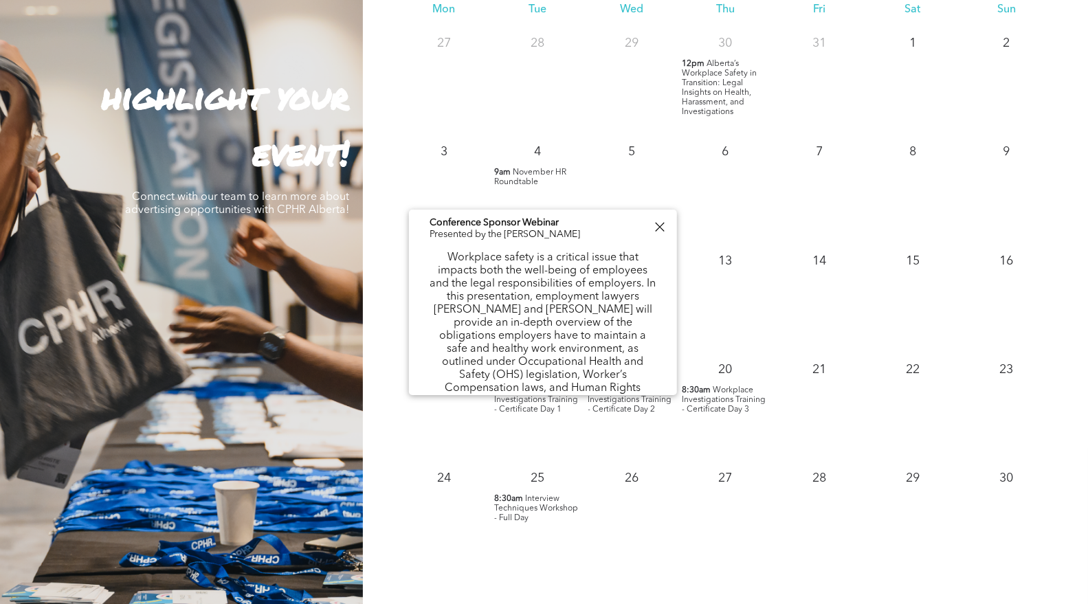
click at [657, 228] on div at bounding box center [659, 227] width 19 height 19
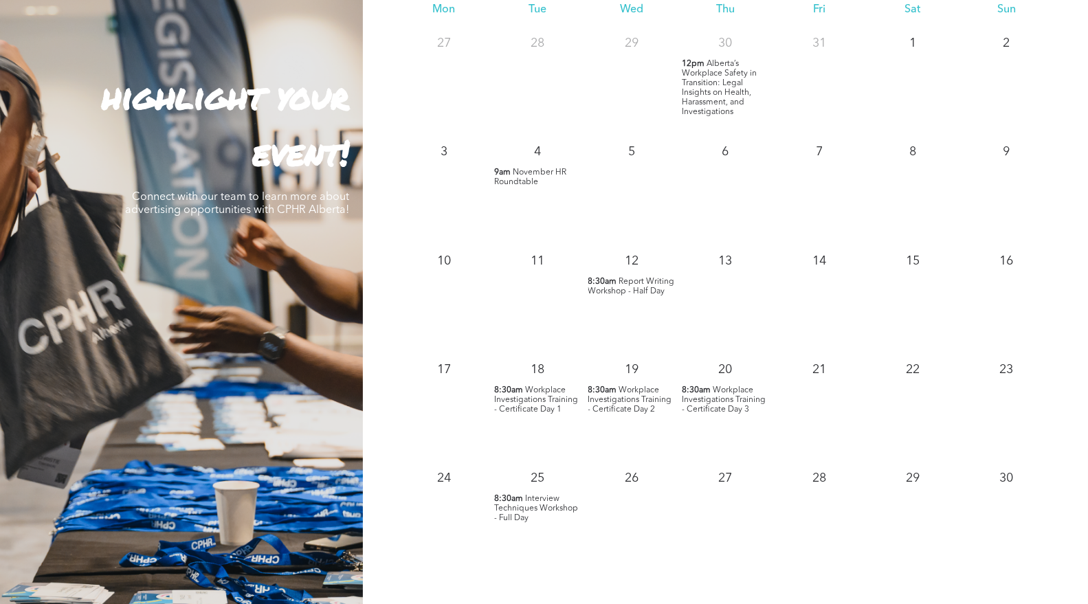
click at [531, 171] on span "November HR Roundtable" at bounding box center [530, 177] width 72 height 18
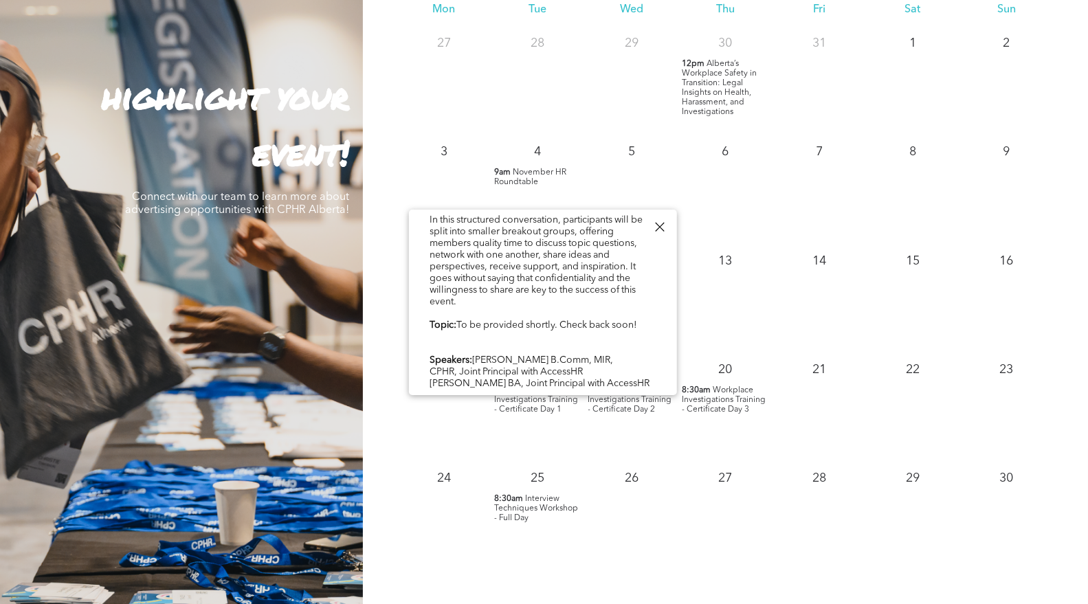
scroll to position [0, 0]
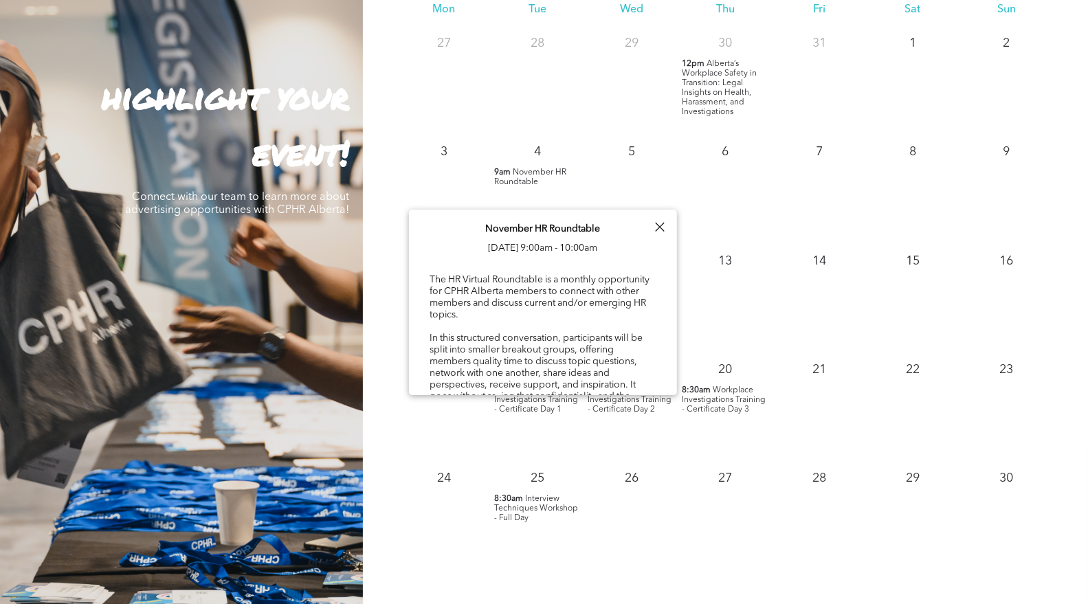
click at [661, 223] on div at bounding box center [659, 227] width 19 height 19
